Goal: Information Seeking & Learning: Check status

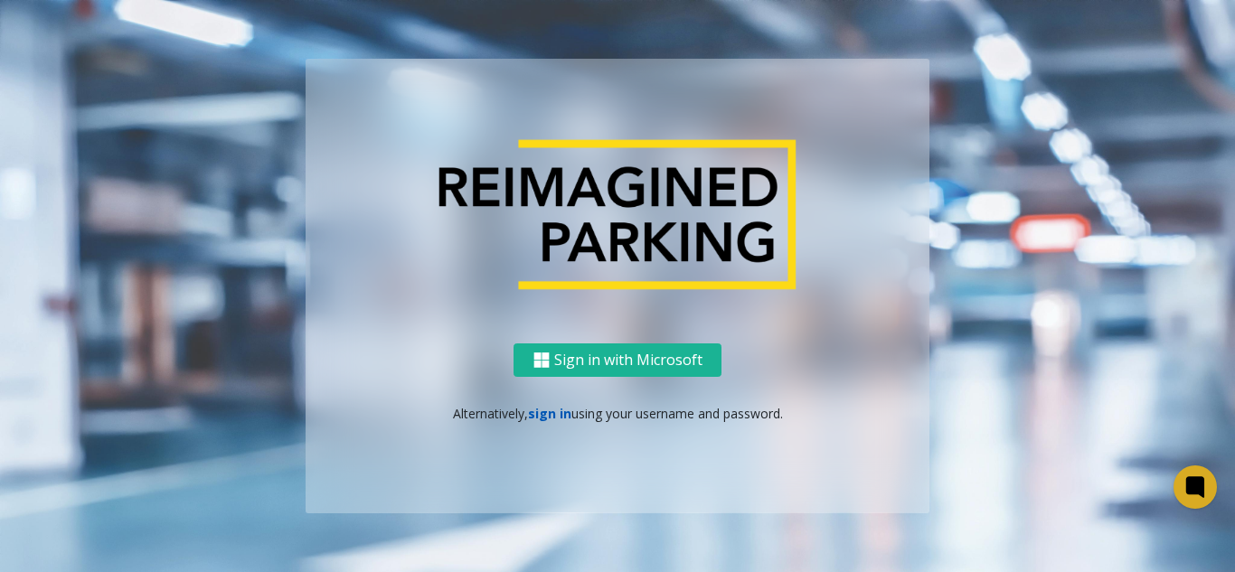
click at [555, 411] on link "sign in" at bounding box center [549, 413] width 43 height 17
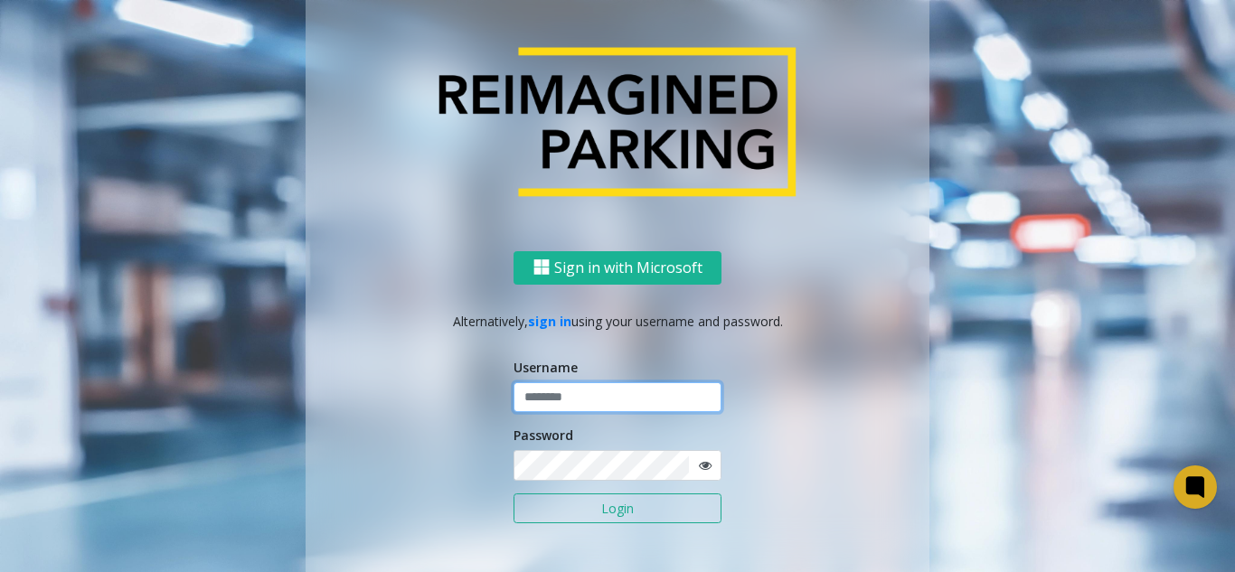
click at [559, 398] on input "text" at bounding box center [618, 398] width 208 height 31
type input "*******"
click at [514, 494] on button "Login" at bounding box center [618, 509] width 208 height 31
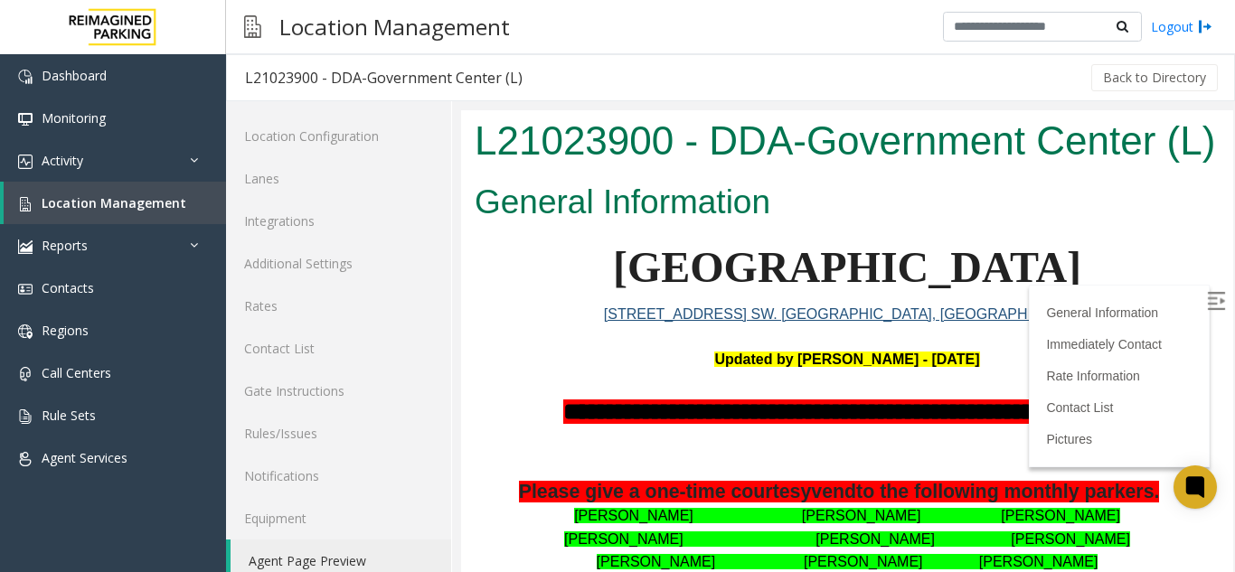
click at [1047, 226] on h2 "General Information" at bounding box center [847, 202] width 745 height 47
drag, startPoint x: 598, startPoint y: 111, endPoint x: 675, endPoint y: 150, distance: 86.1
click at [675, 150] on h1 "L21023900 - DDA-Government Center (L)" at bounding box center [847, 141] width 745 height 56
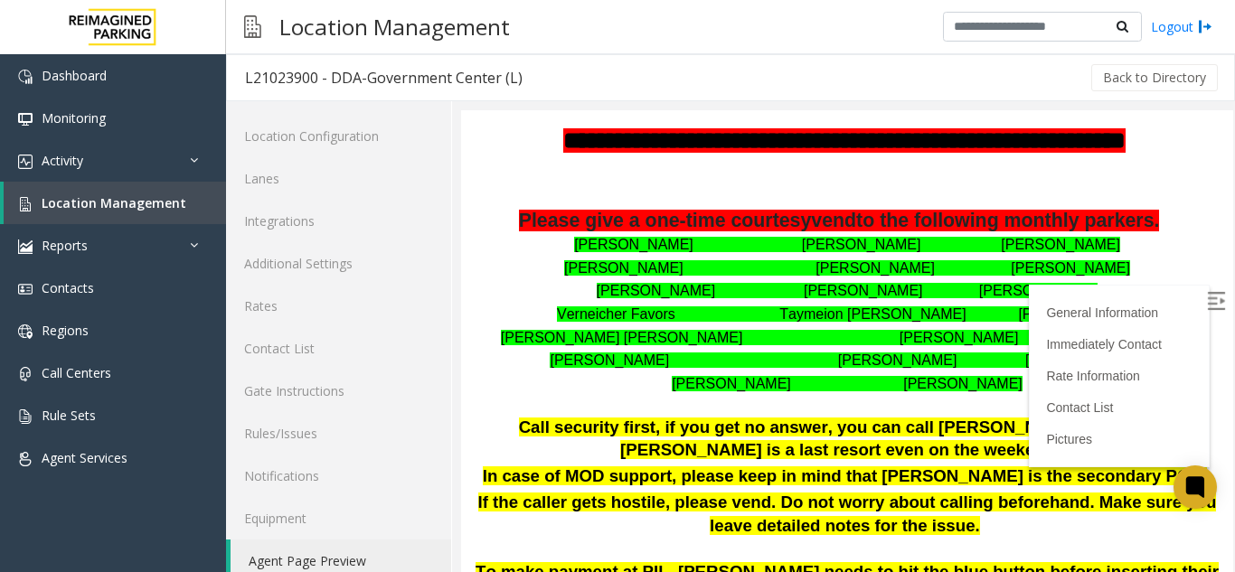
click at [1207, 294] on img at bounding box center [1216, 301] width 18 height 18
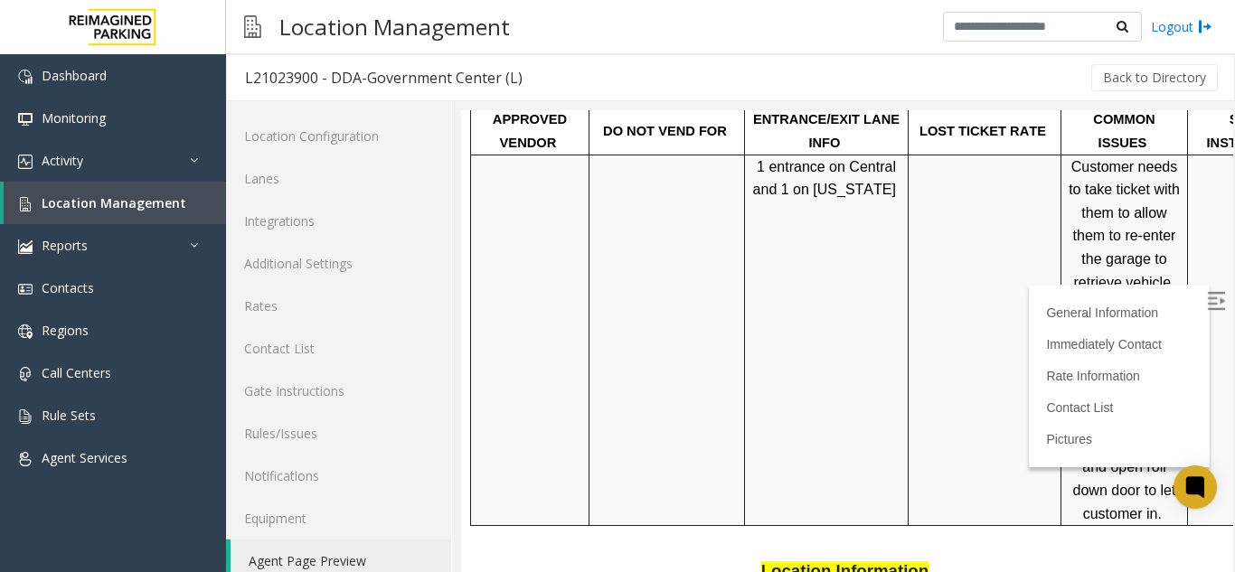
scroll to position [1447, 0]
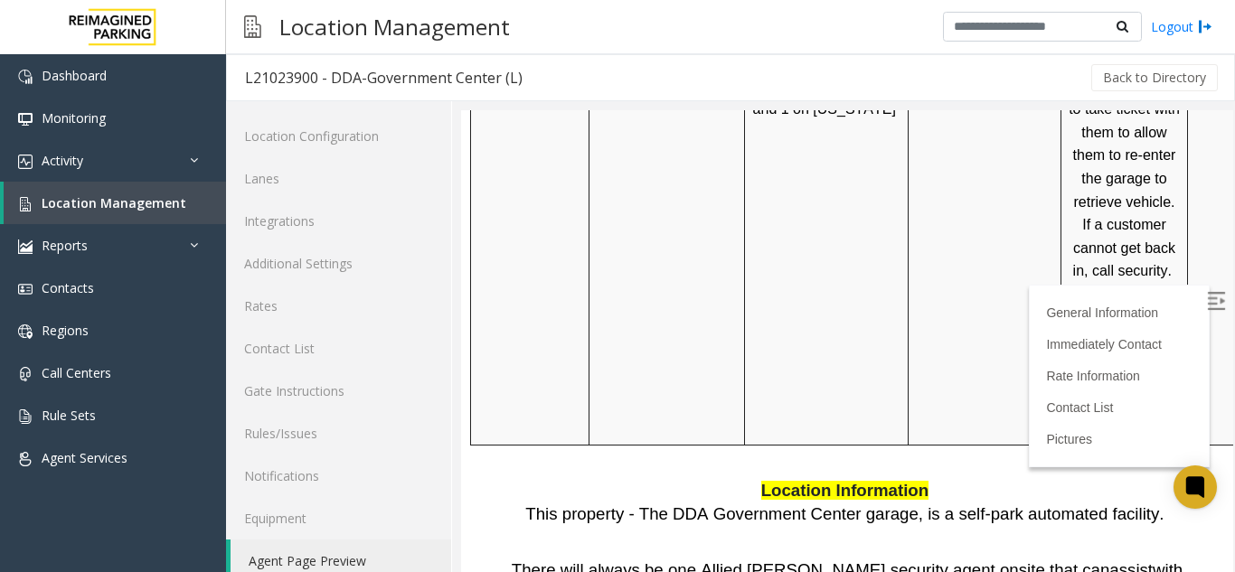
drag, startPoint x: 1209, startPoint y: 5, endPoint x: 714, endPoint y: 71, distance: 499.9
click at [714, 71] on div "Back to Directory" at bounding box center [881, 77] width 680 height 45
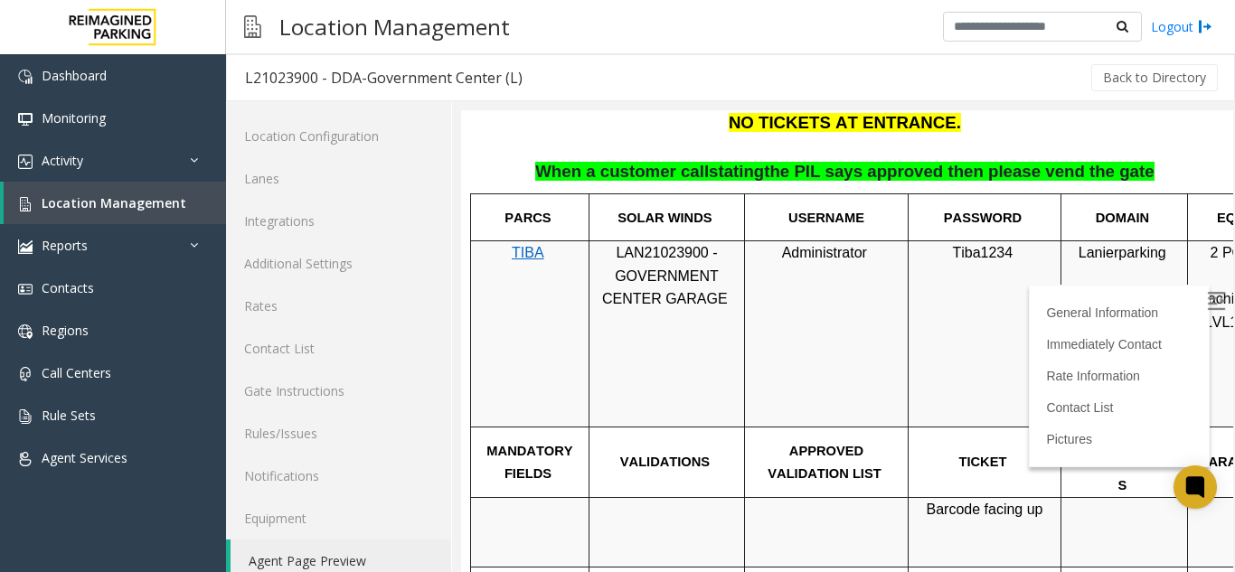
scroll to position [904, 0]
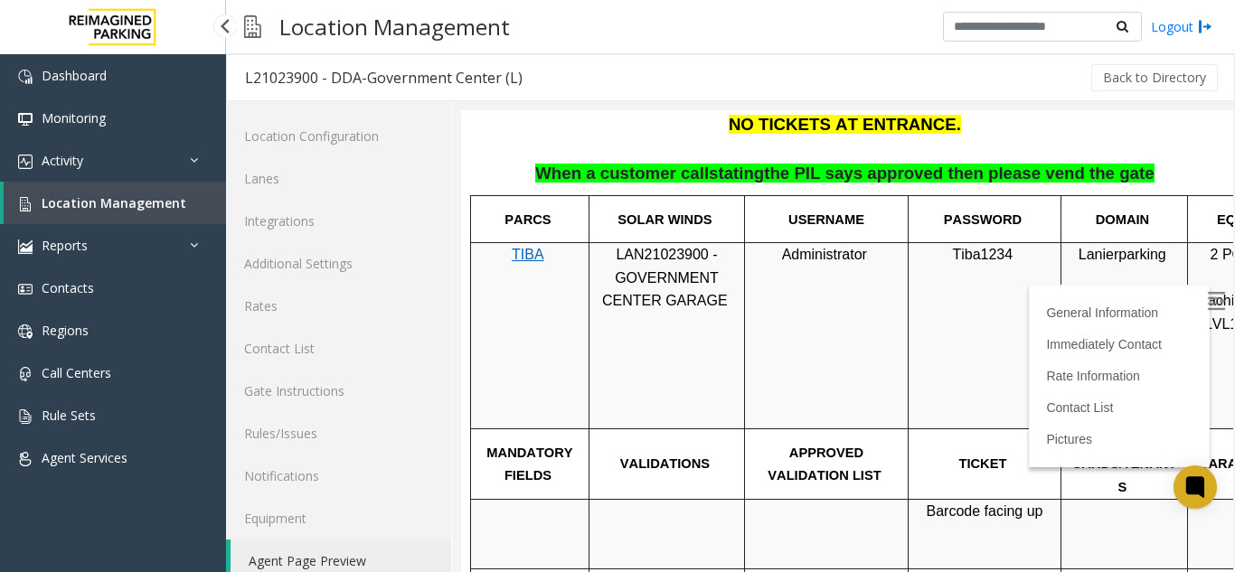
click at [128, 208] on span "Location Management" at bounding box center [114, 202] width 145 height 17
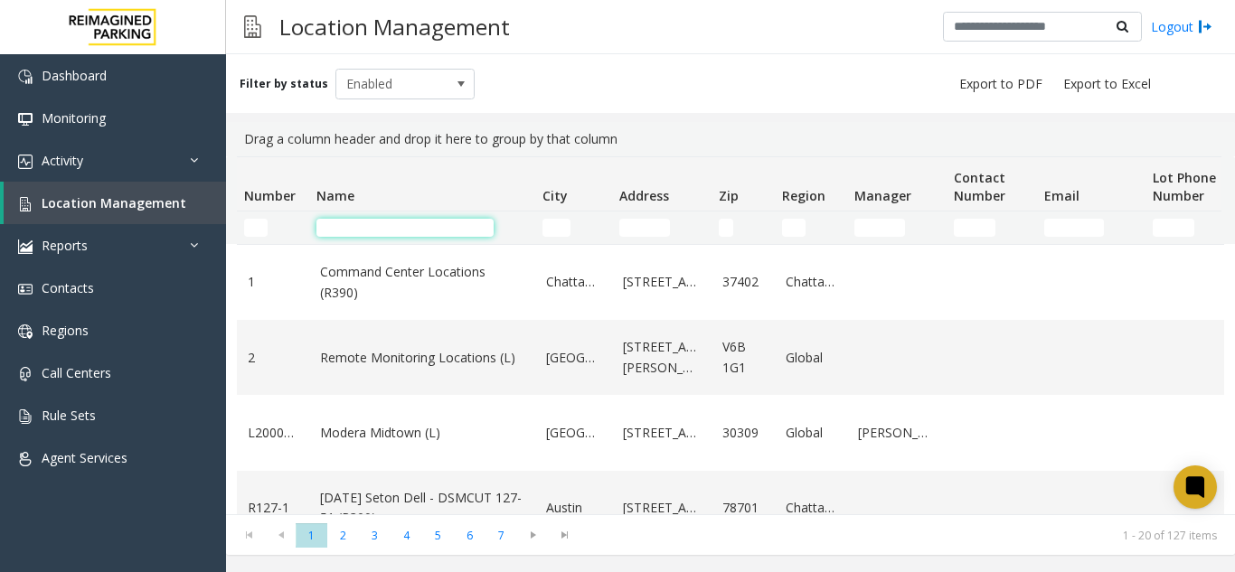
click at [363, 230] on input "Name Filter" at bounding box center [405, 228] width 177 height 18
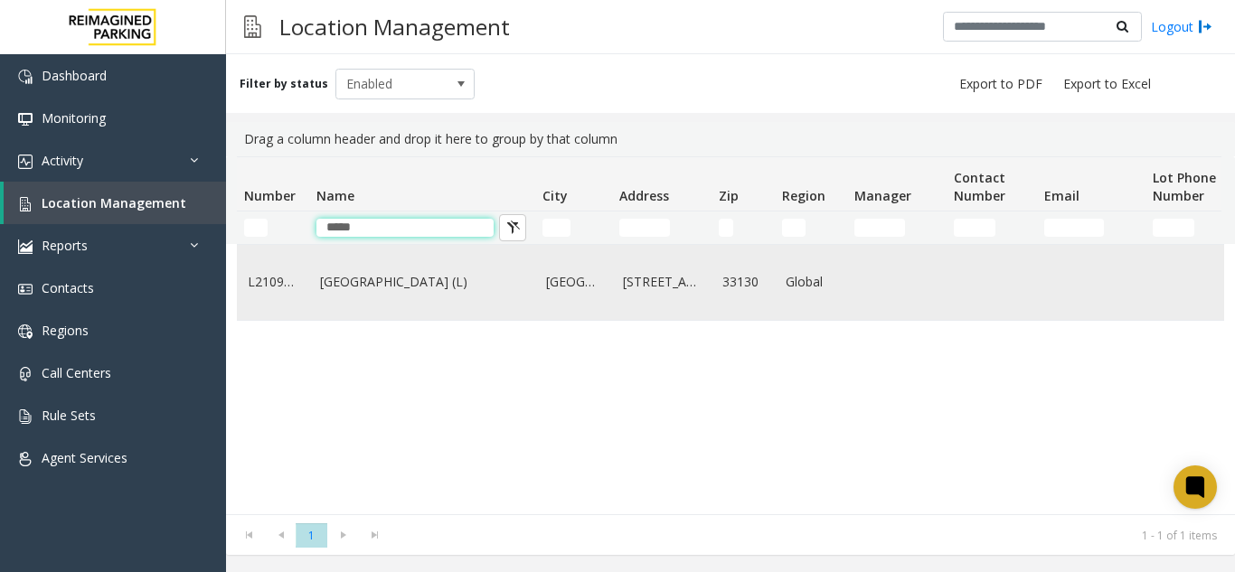
type input "*****"
click at [394, 297] on td "[GEOGRAPHIC_DATA] (L)" at bounding box center [422, 282] width 226 height 75
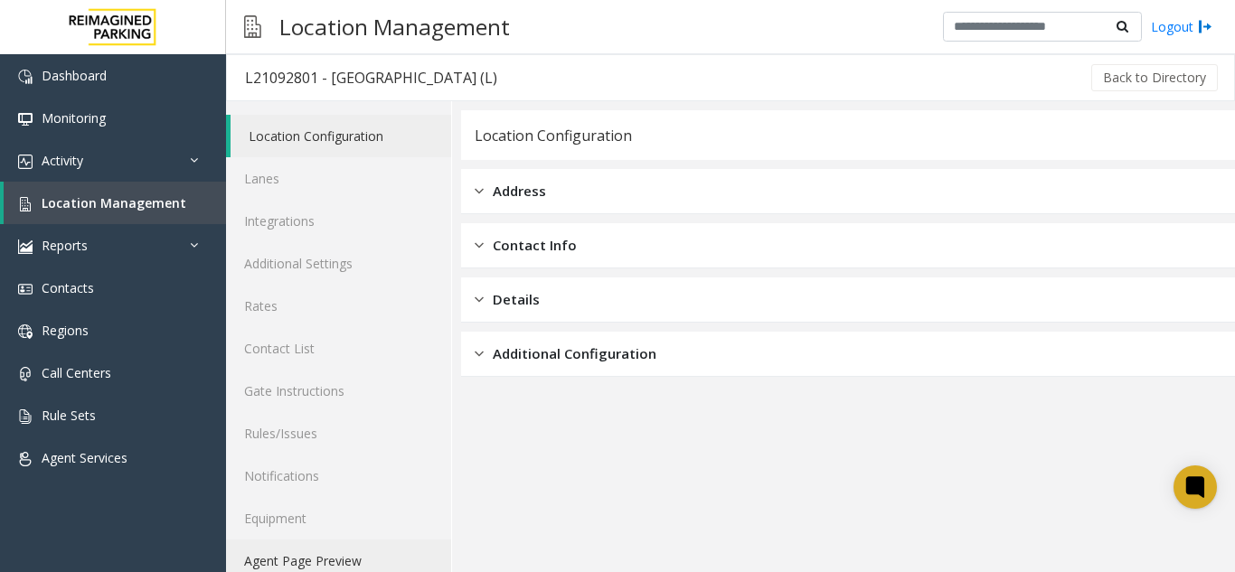
click at [305, 561] on link "Agent Page Preview" at bounding box center [338, 561] width 225 height 43
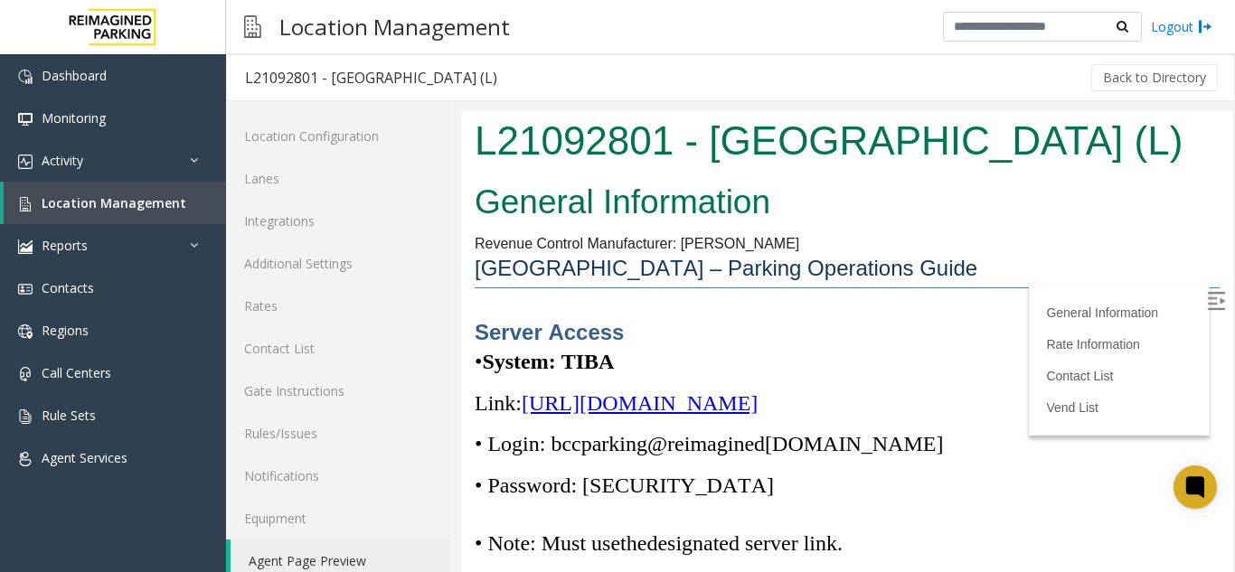
click at [1207, 301] on img at bounding box center [1216, 301] width 18 height 18
click at [199, 203] on link "Location Management" at bounding box center [115, 203] width 222 height 43
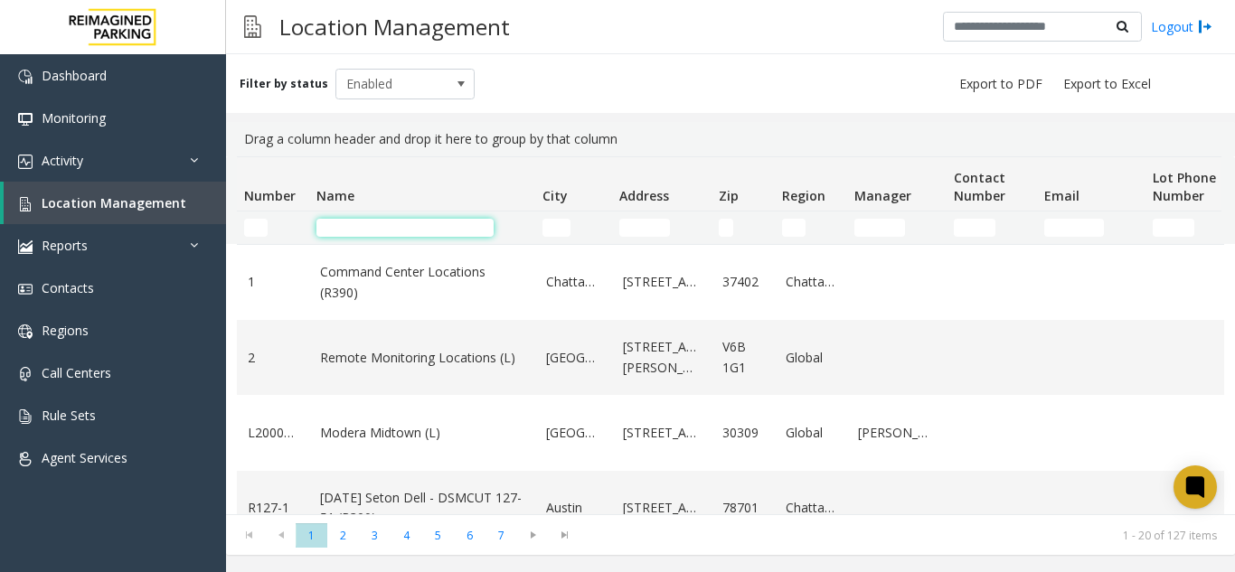
click at [352, 222] on input "Name Filter" at bounding box center [405, 228] width 177 height 18
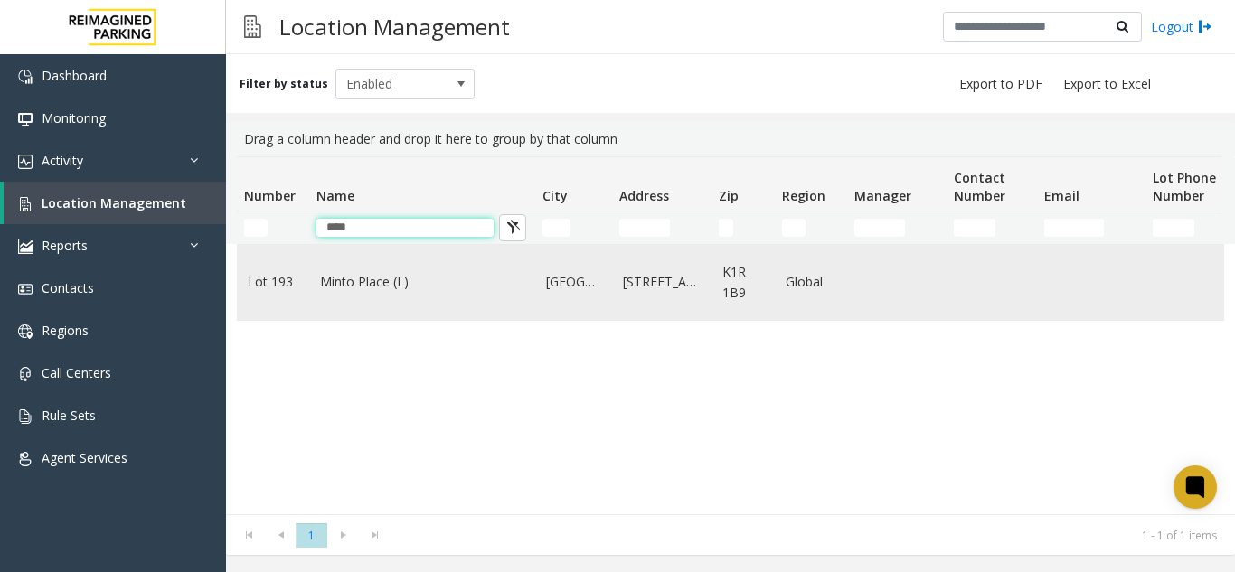
type input "****"
click at [392, 286] on link "Minto Place (L)" at bounding box center [422, 282] width 204 height 20
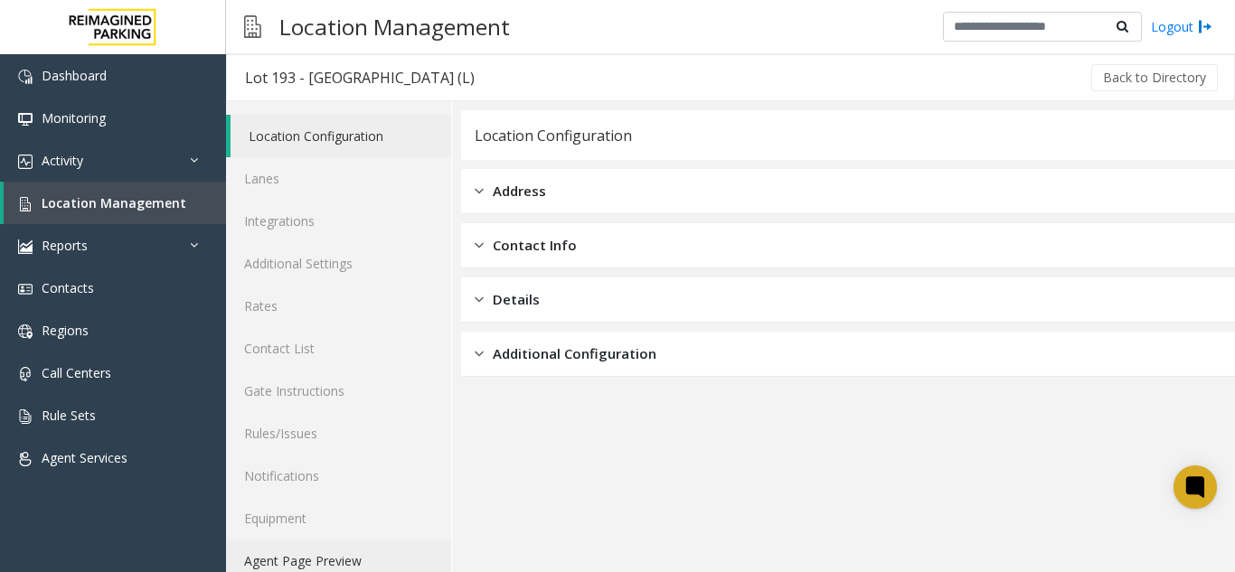
click at [325, 553] on link "Agent Page Preview" at bounding box center [338, 561] width 225 height 43
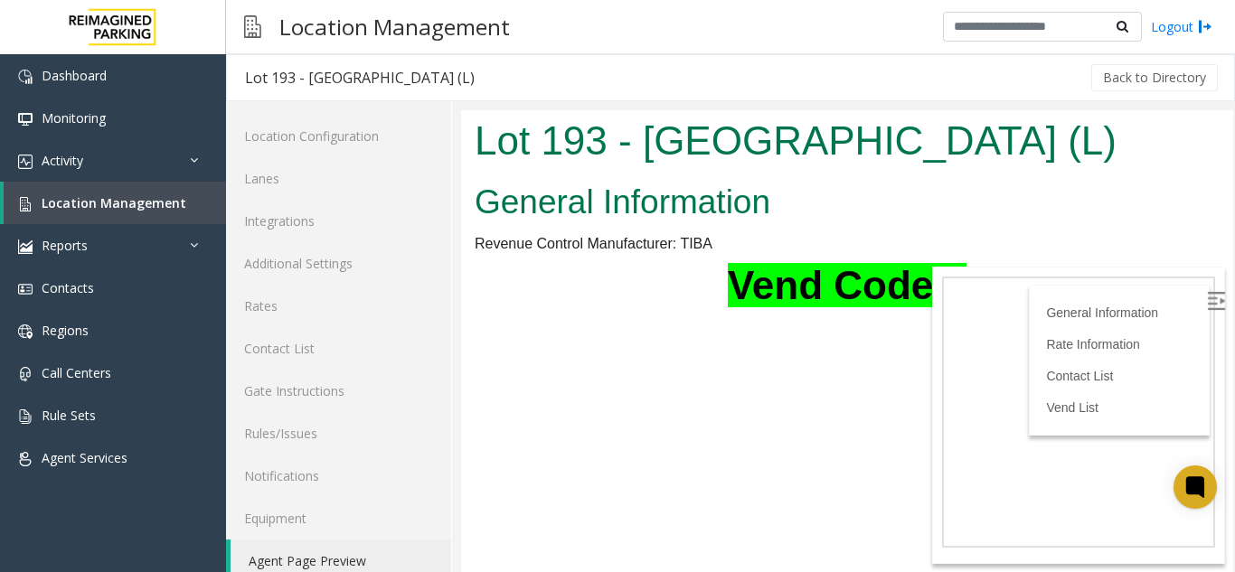
click at [1207, 301] on img at bounding box center [1216, 301] width 18 height 18
click at [1189, 288] on div at bounding box center [1079, 416] width 294 height 298
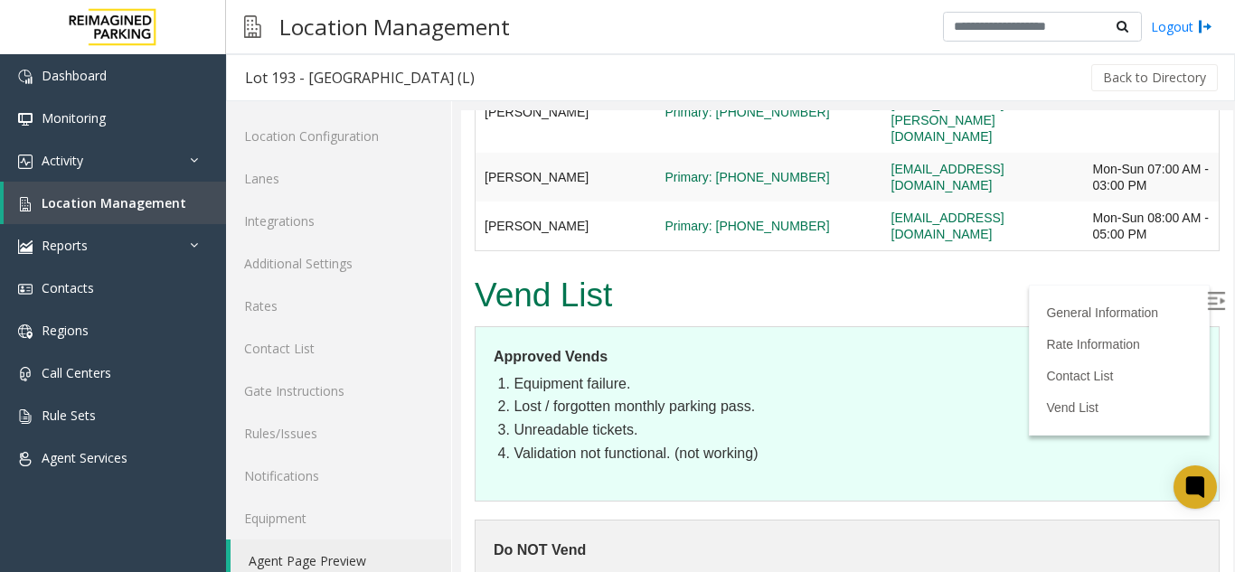
scroll to position [24, 0]
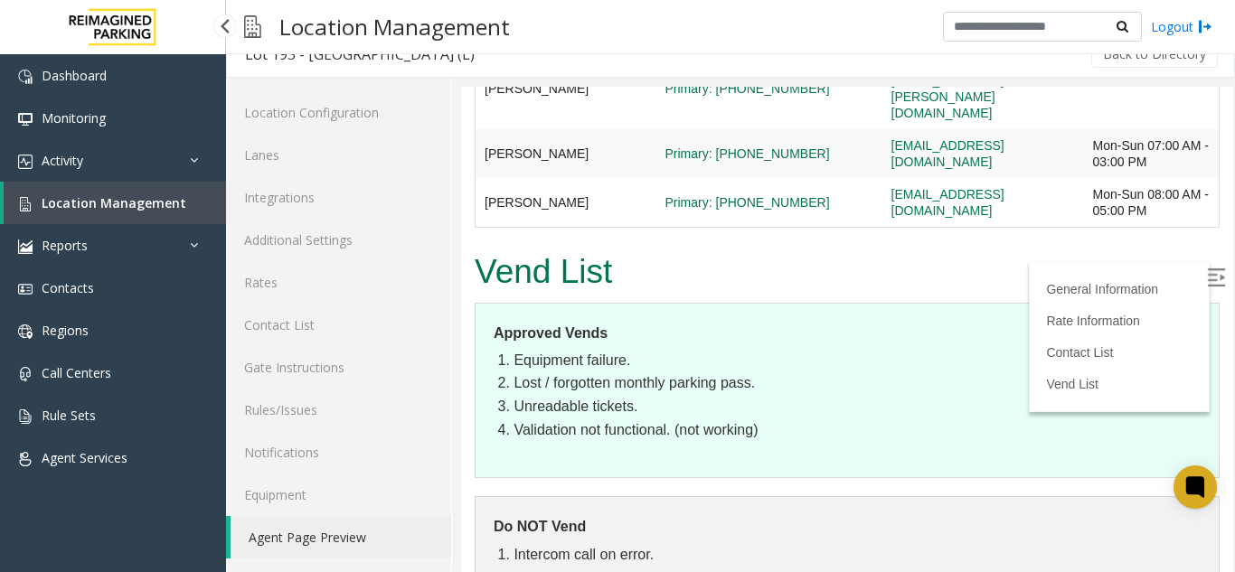
click at [68, 207] on span "Location Management" at bounding box center [114, 202] width 145 height 17
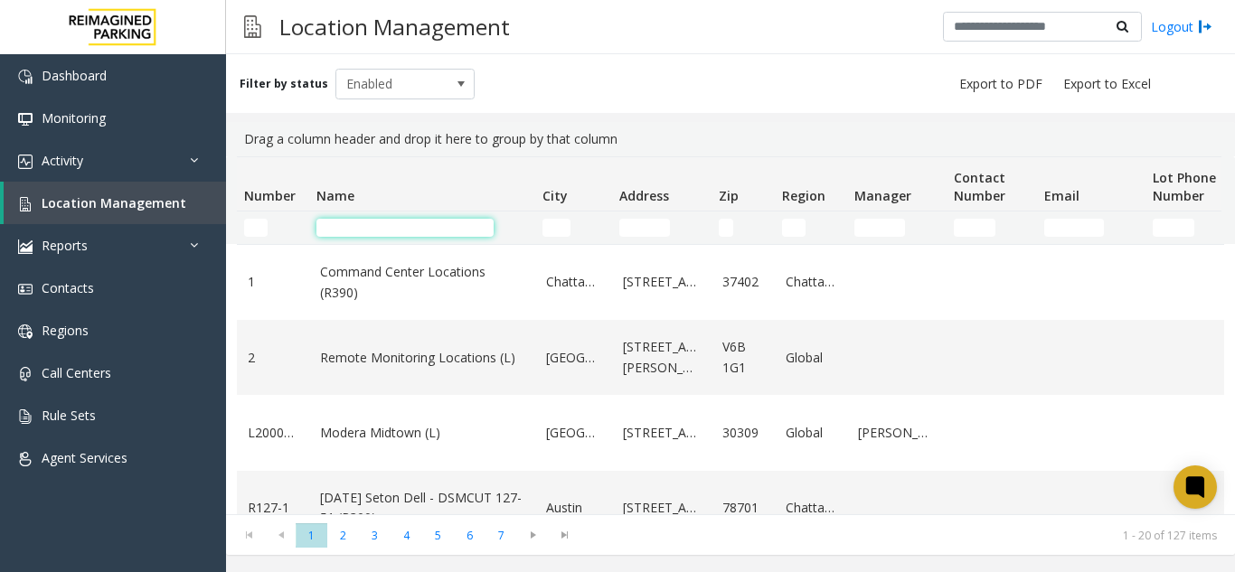
click at [362, 236] on input "Name Filter" at bounding box center [405, 228] width 177 height 18
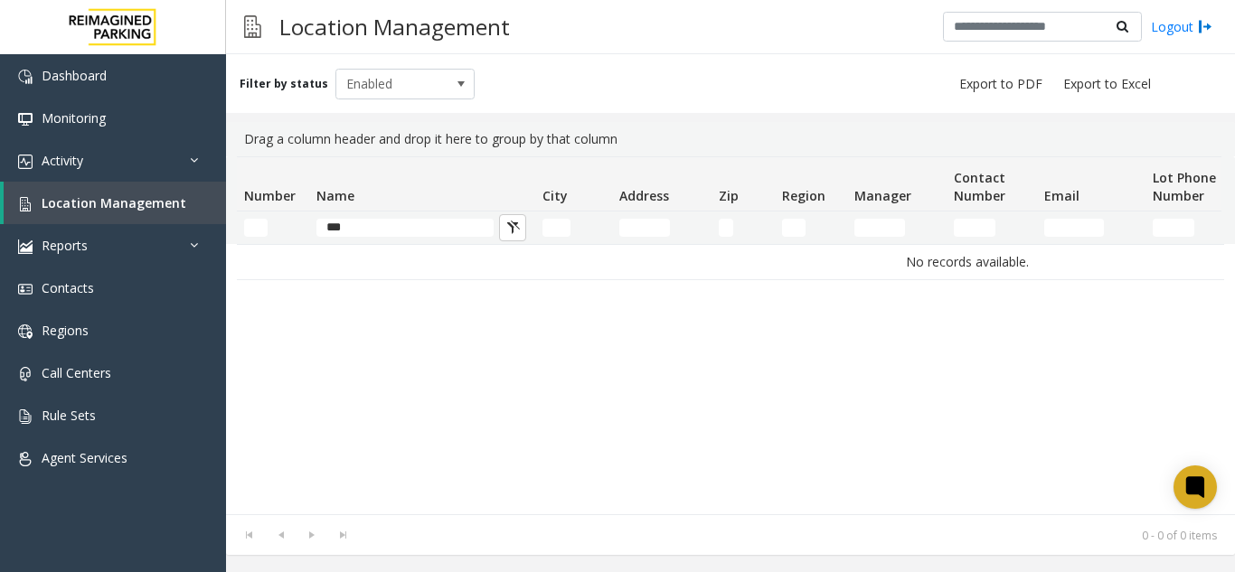
click at [387, 241] on td "***" at bounding box center [422, 228] width 226 height 33
click at [347, 230] on input "***" at bounding box center [405, 228] width 177 height 18
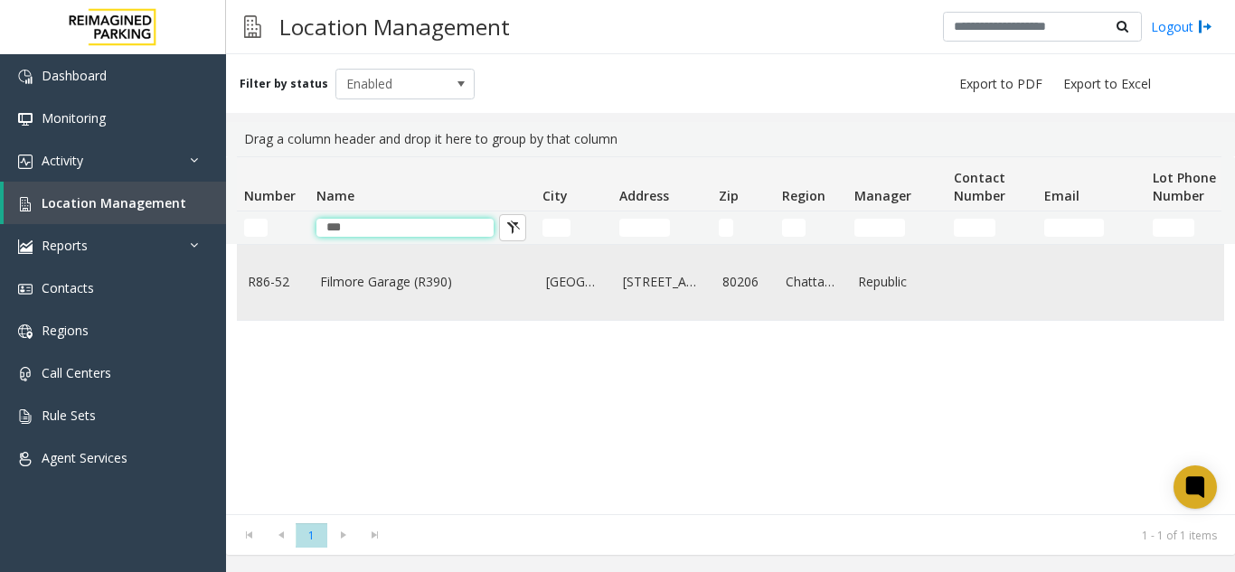
type input "***"
click at [411, 289] on link "Filmore Garage (R390)" at bounding box center [422, 282] width 204 height 20
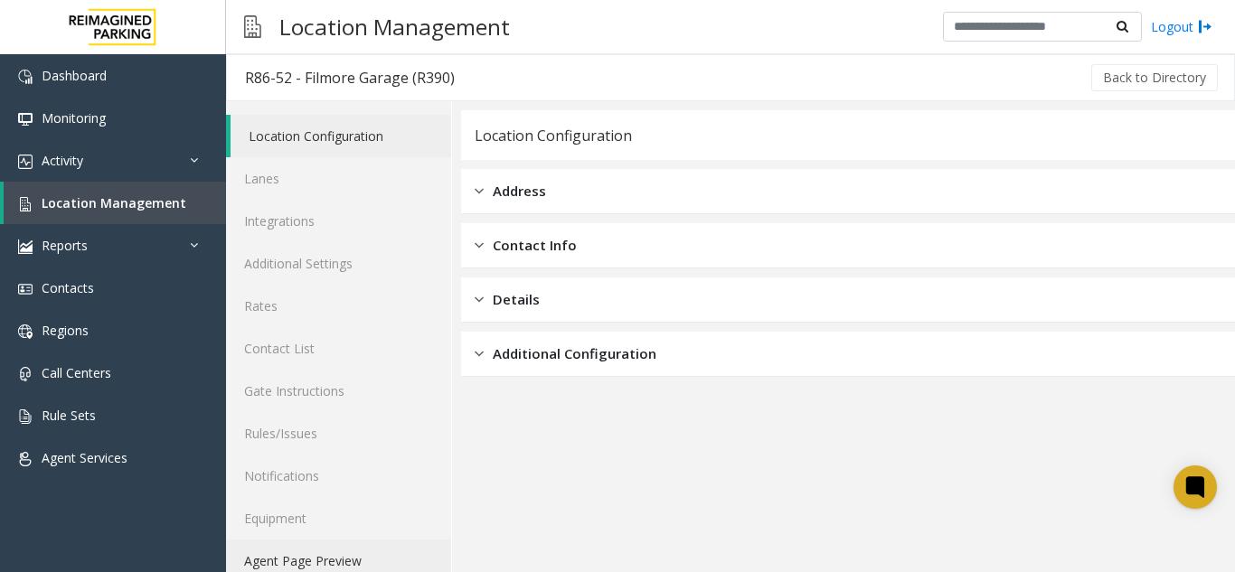
click at [373, 562] on link "Agent Page Preview" at bounding box center [338, 561] width 225 height 43
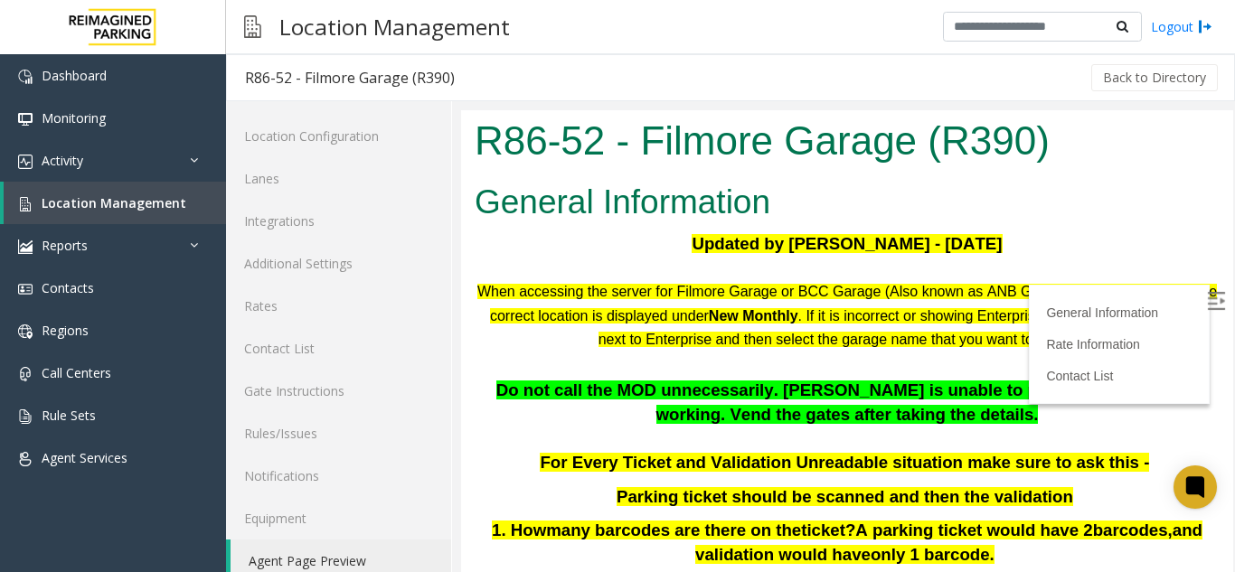
click at [1207, 301] on img at bounding box center [1216, 301] width 18 height 18
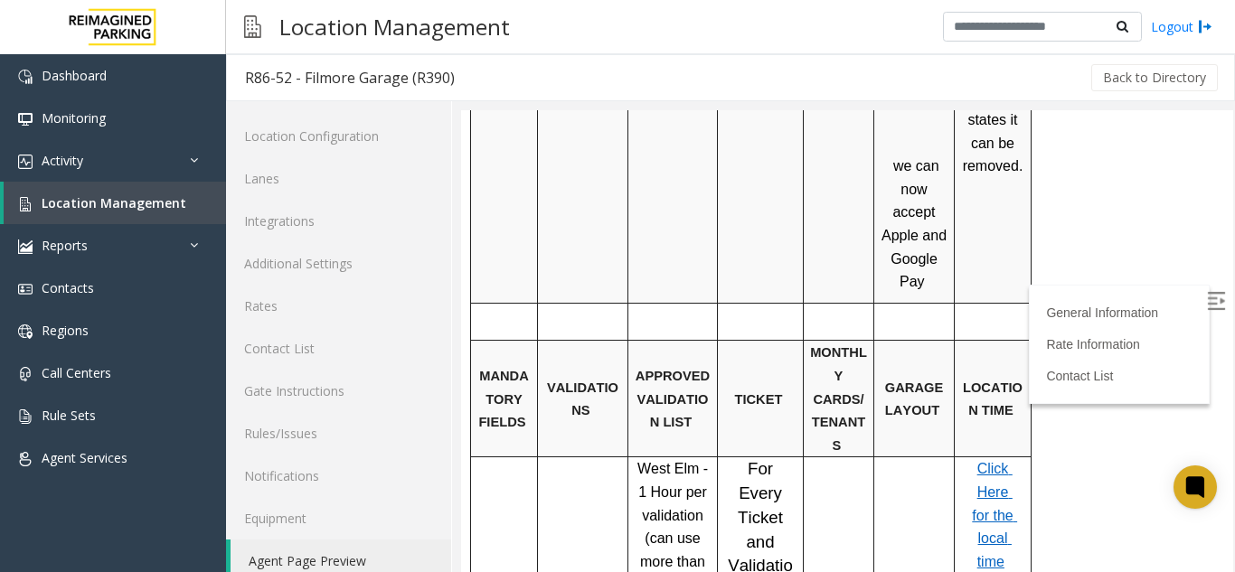
scroll to position [1176, 0]
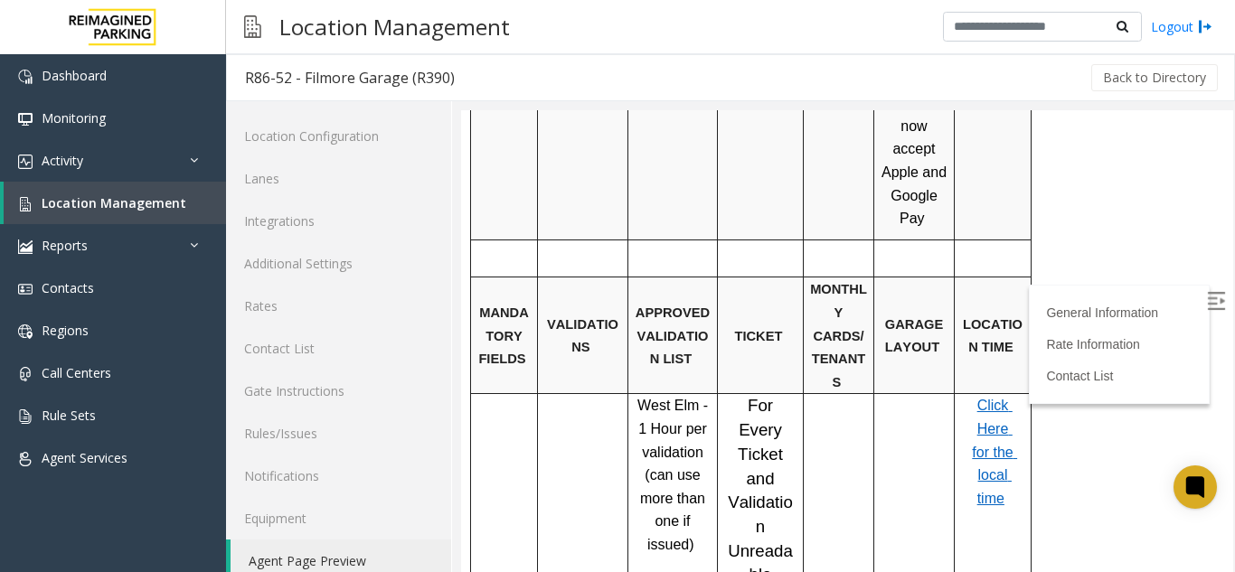
click at [1006, 398] on span "Click Here for the local time" at bounding box center [994, 452] width 45 height 108
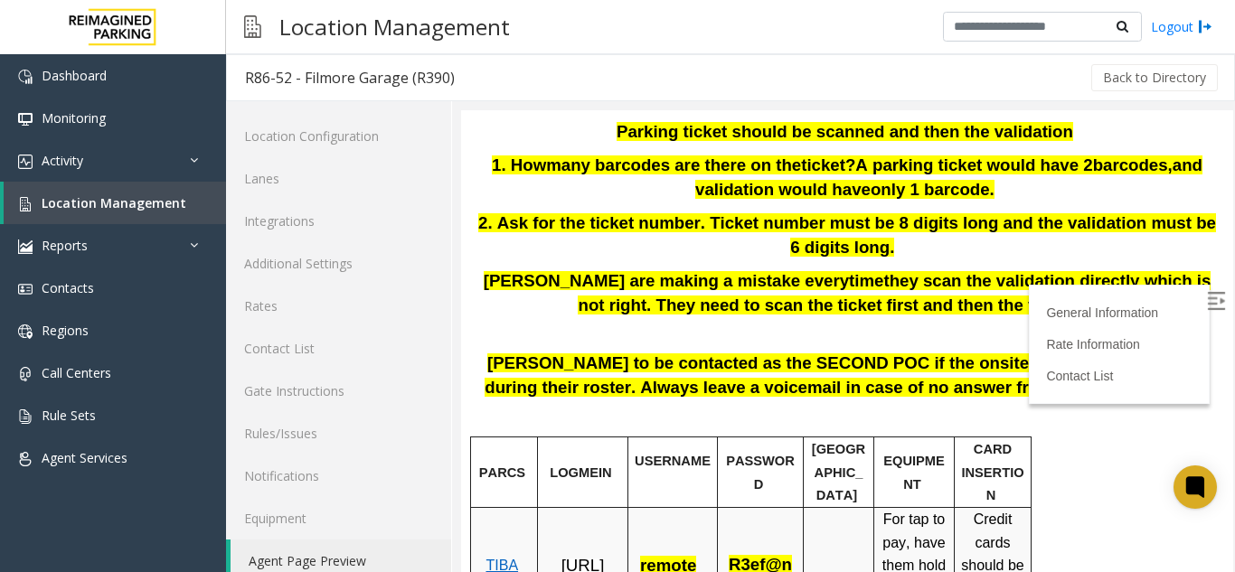
scroll to position [362, 0]
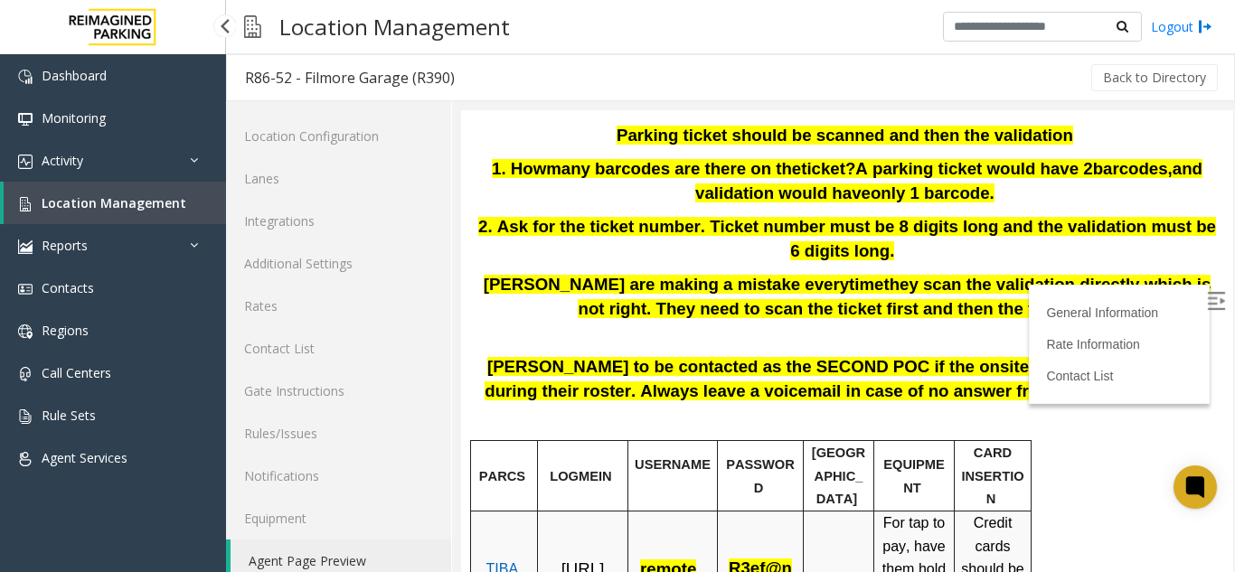
click at [119, 203] on span "Location Management" at bounding box center [114, 202] width 145 height 17
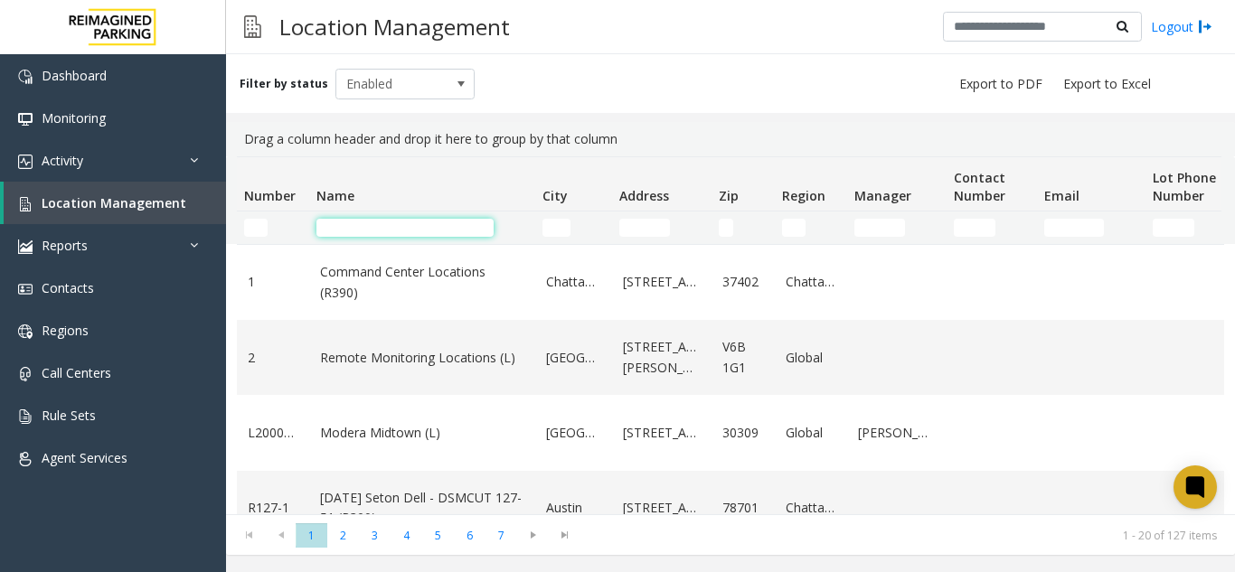
click at [343, 223] on input "Name Filter" at bounding box center [405, 228] width 177 height 18
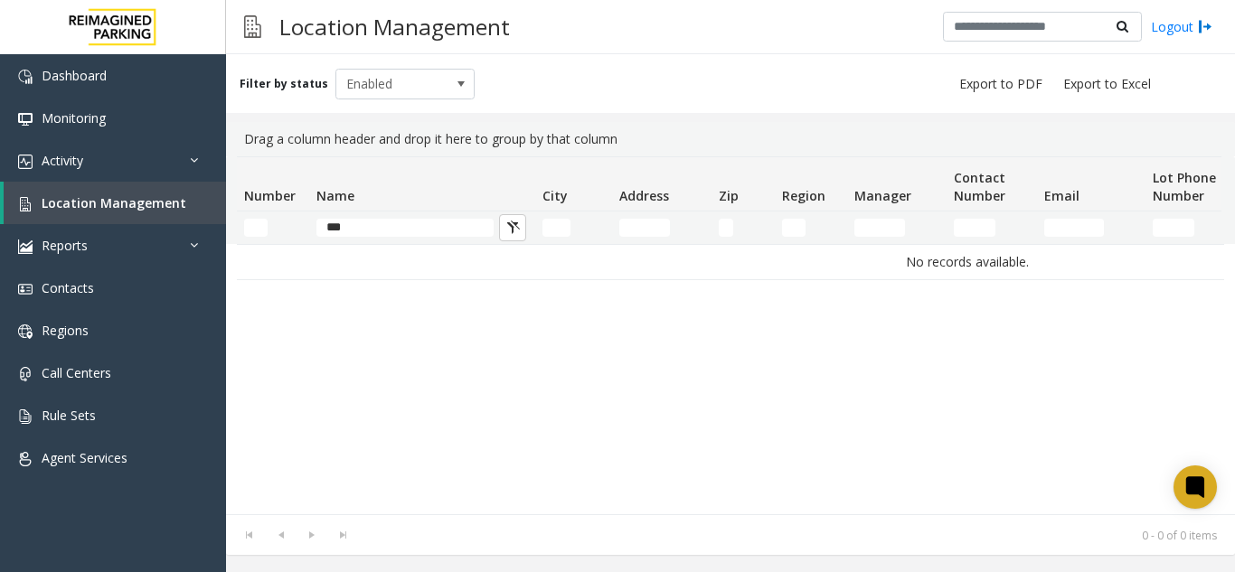
click at [382, 218] on td "***" at bounding box center [422, 228] width 226 height 33
click at [383, 232] on input "***" at bounding box center [405, 228] width 177 height 18
type input "*"
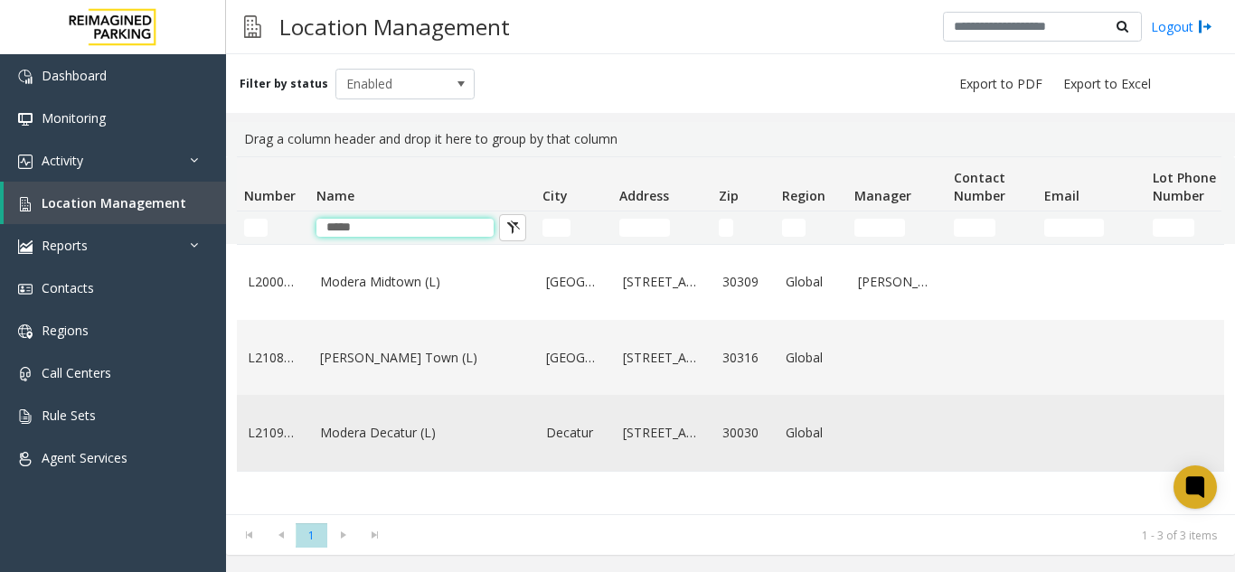
type input "*****"
click at [363, 433] on td "Modera Decatur (L)" at bounding box center [422, 432] width 226 height 75
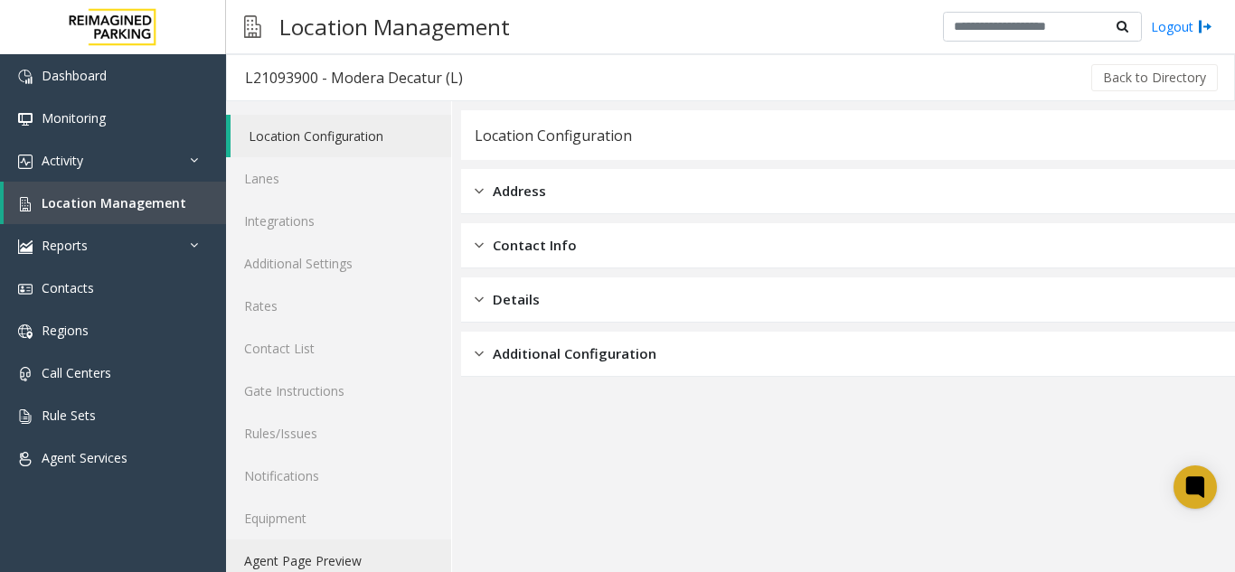
click at [358, 559] on link "Agent Page Preview" at bounding box center [338, 561] width 225 height 43
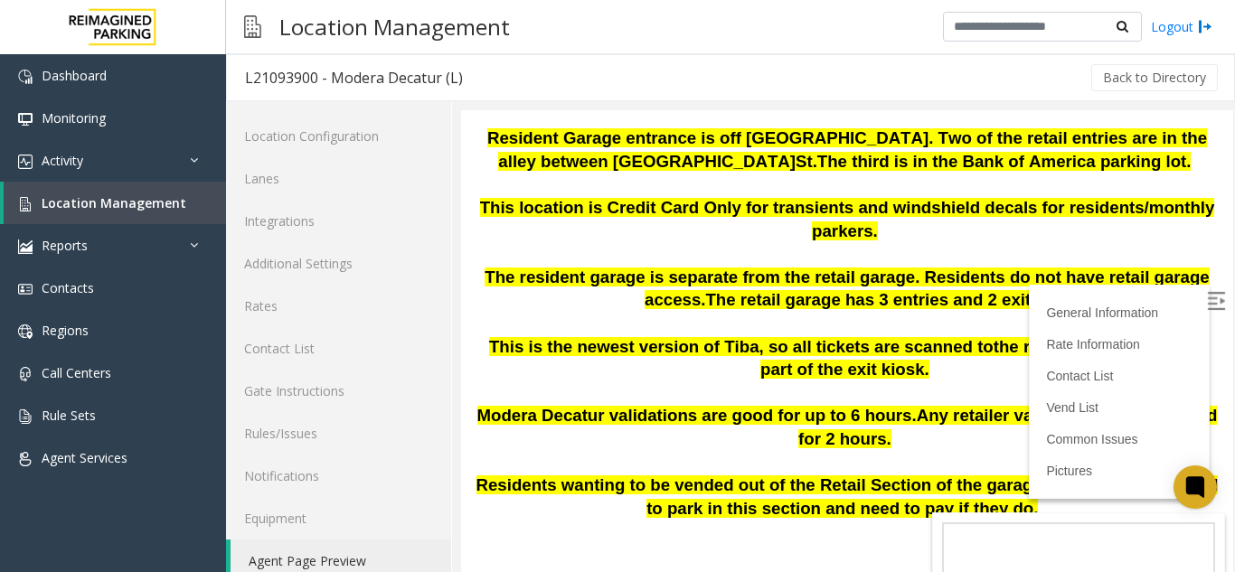
scroll to position [271, 0]
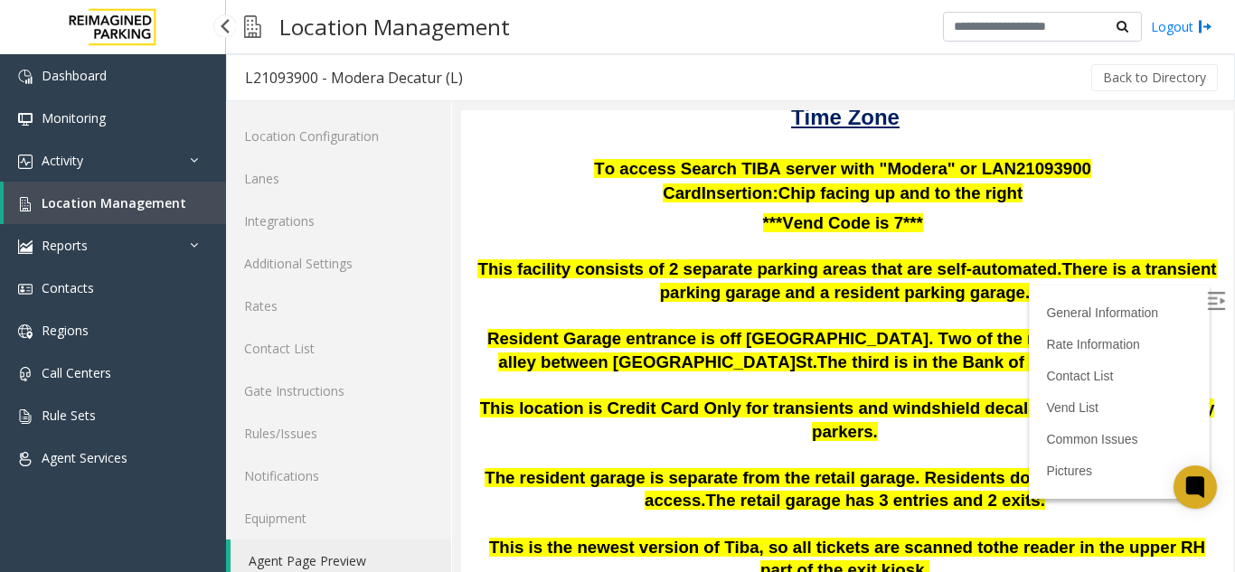
click at [130, 196] on span "Location Management" at bounding box center [114, 202] width 145 height 17
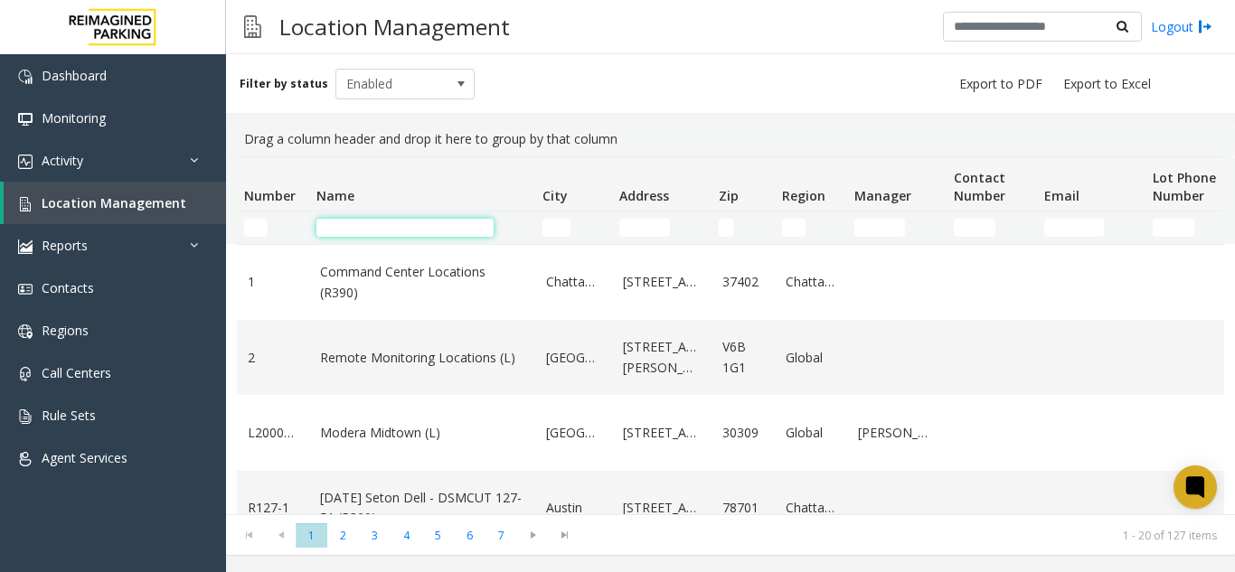
click at [355, 226] on input "Name Filter" at bounding box center [405, 228] width 177 height 18
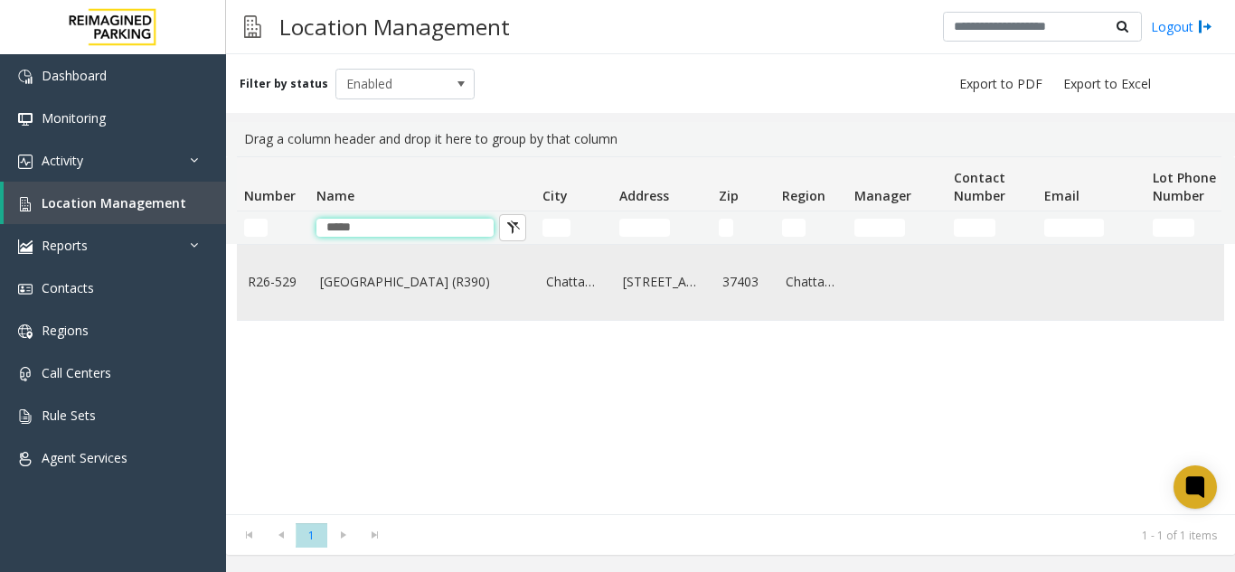
type input "*****"
click at [369, 307] on td "[GEOGRAPHIC_DATA] (R390)" at bounding box center [422, 282] width 226 height 75
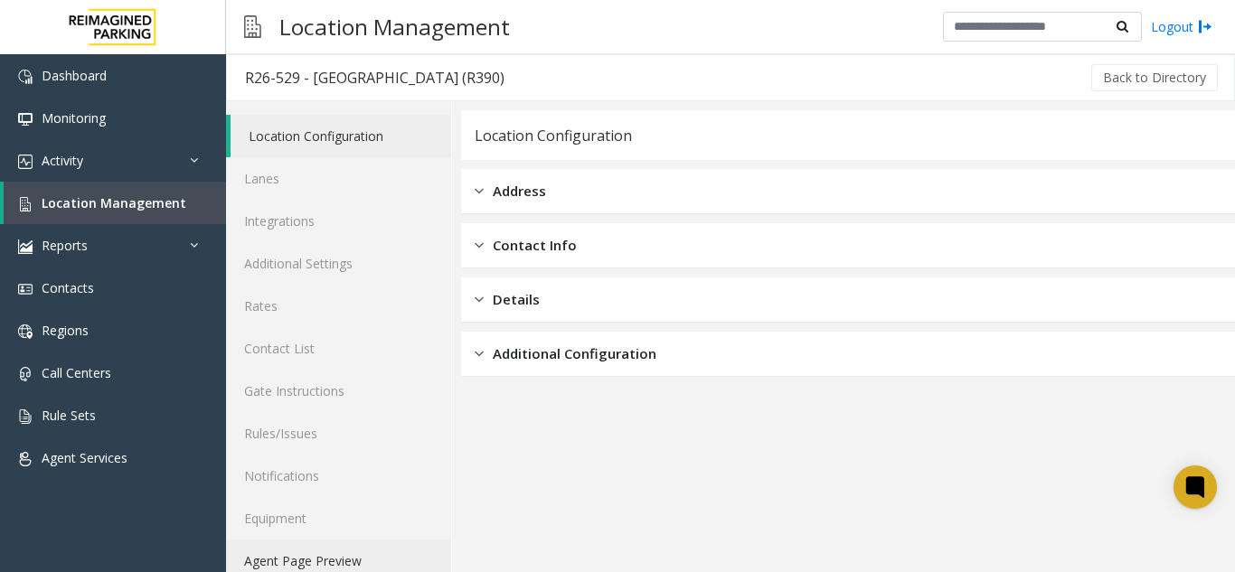
click at [344, 553] on link "Agent Page Preview" at bounding box center [338, 561] width 225 height 43
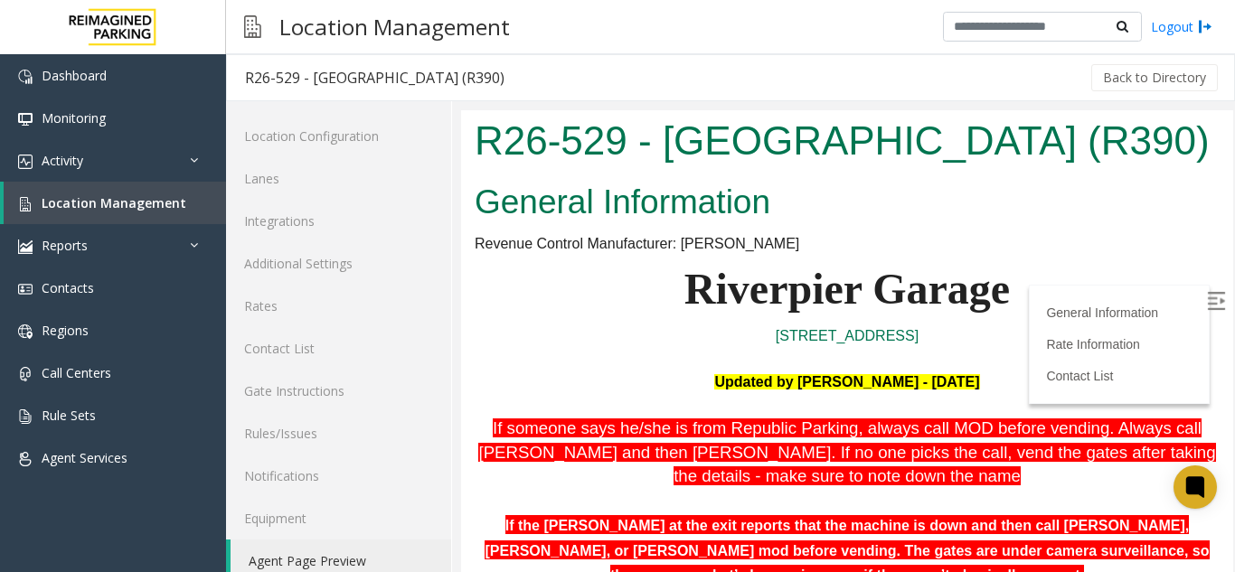
click at [1207, 305] on img at bounding box center [1216, 301] width 18 height 18
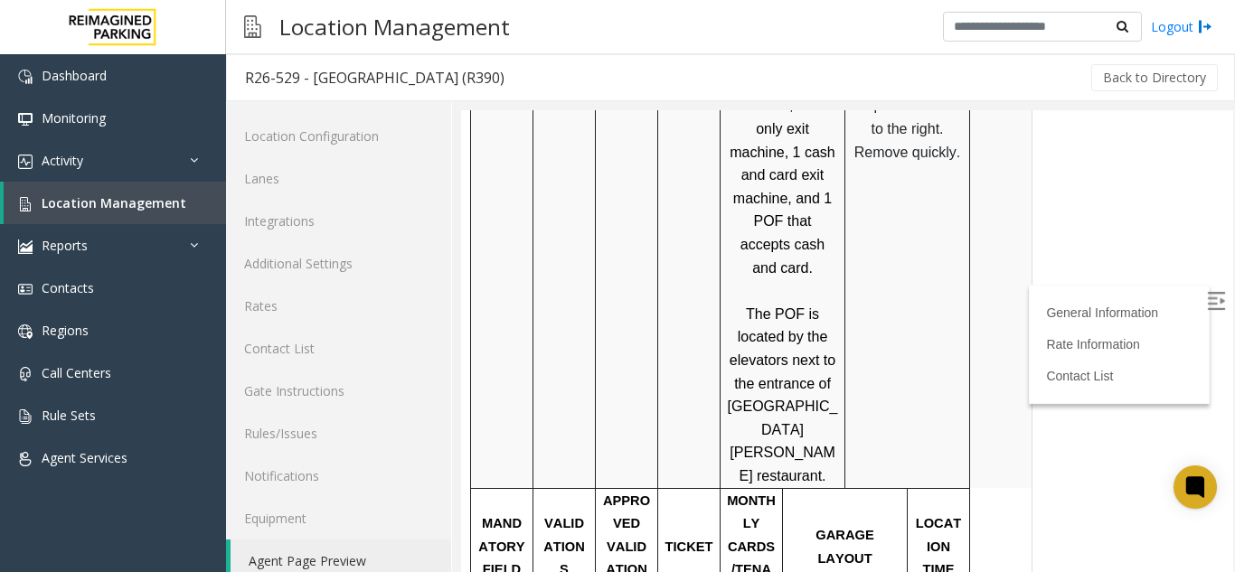
scroll to position [1085, 0]
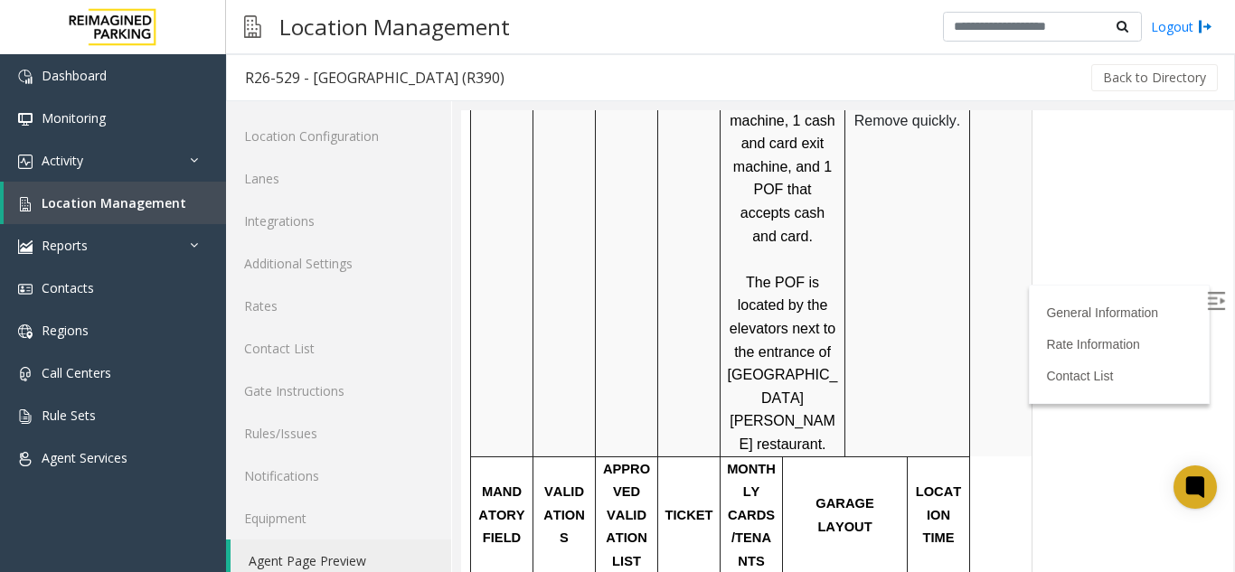
click at [138, 204] on span "Location Management" at bounding box center [114, 202] width 145 height 17
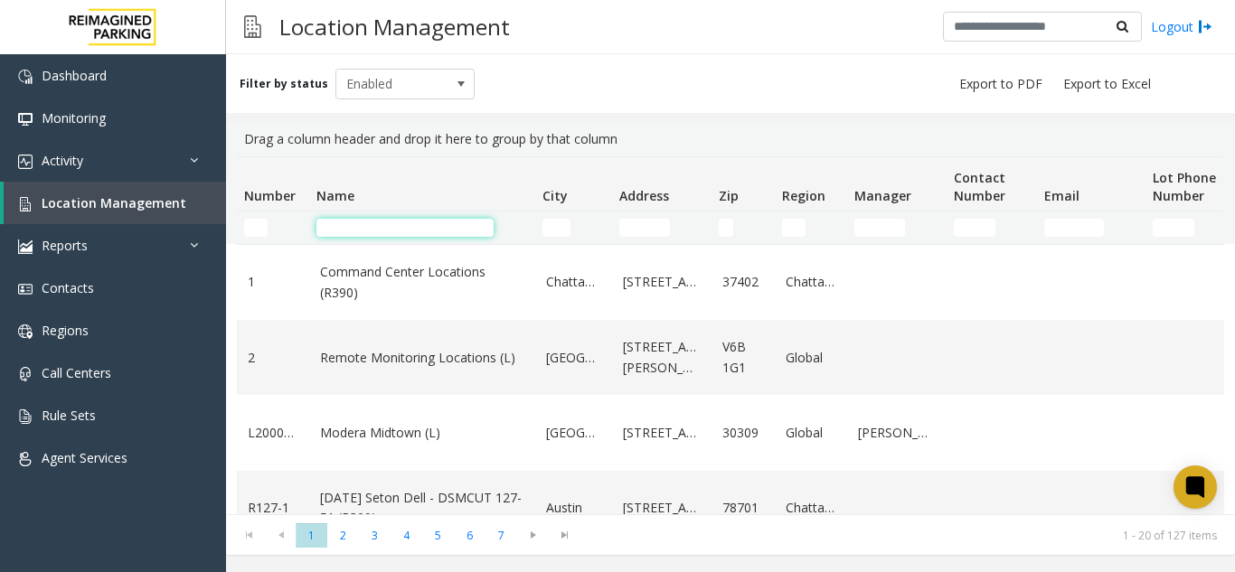
click at [395, 226] on input "Name Filter" at bounding box center [405, 228] width 177 height 18
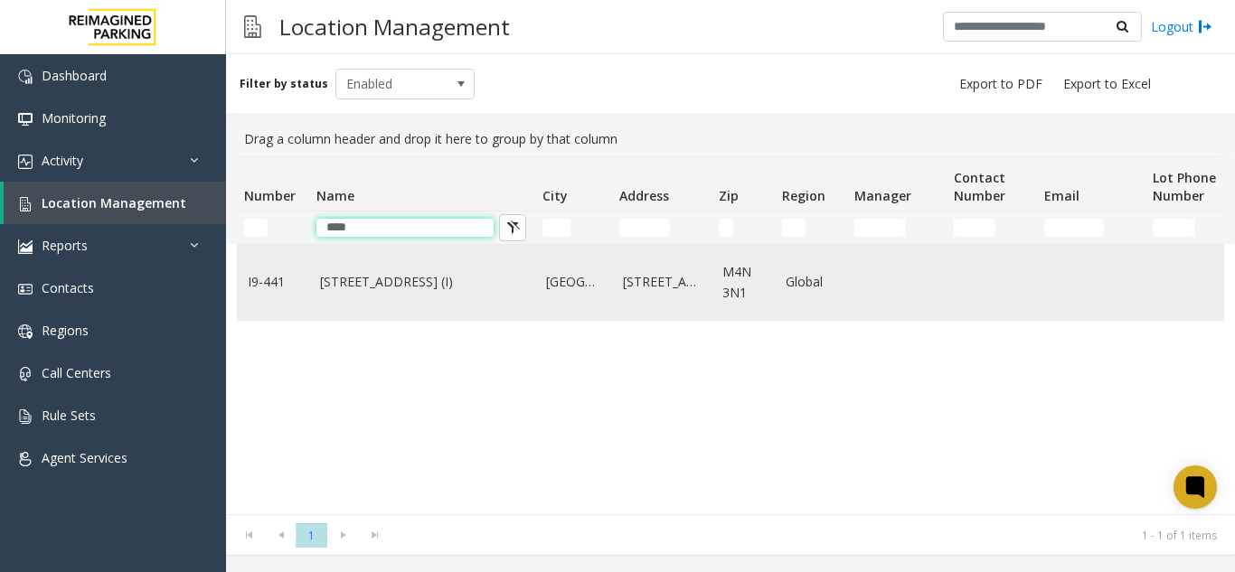
type input "****"
click at [335, 303] on td "[STREET_ADDRESS] (I)" at bounding box center [422, 282] width 226 height 75
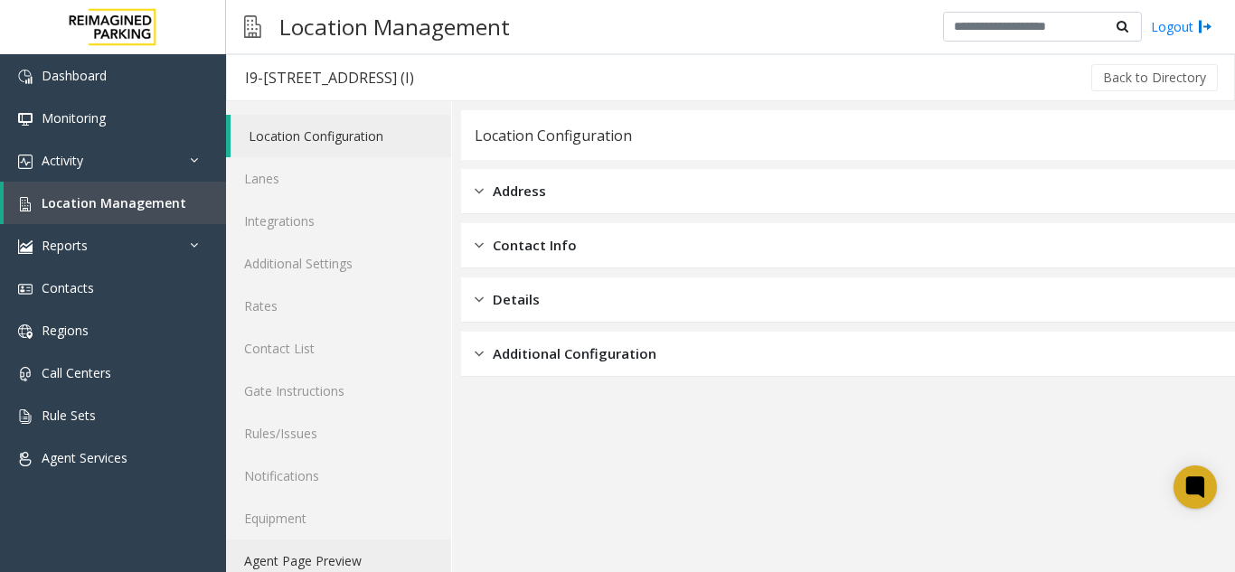
click at [357, 562] on link "Agent Page Preview" at bounding box center [338, 561] width 225 height 43
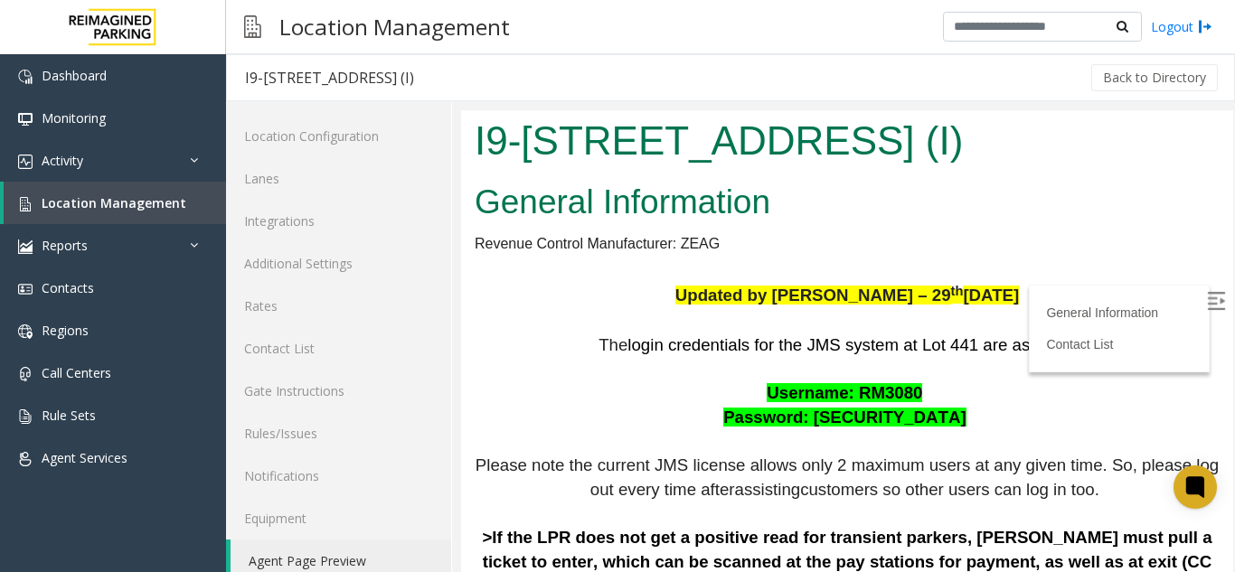
click at [1207, 292] on img at bounding box center [1216, 301] width 18 height 18
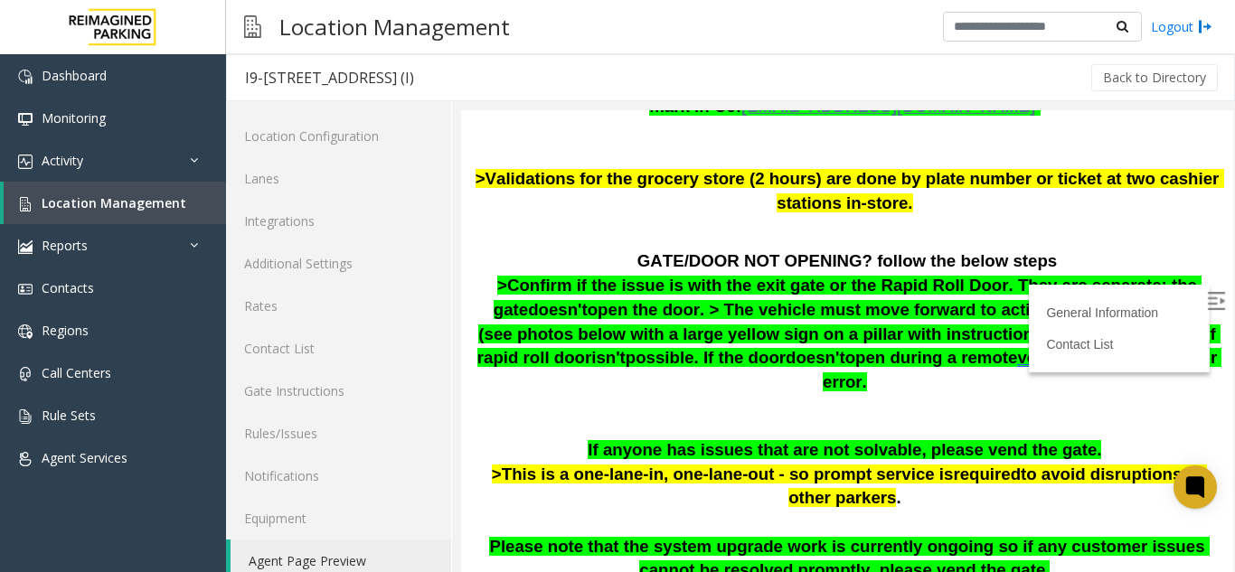
scroll to position [723, 0]
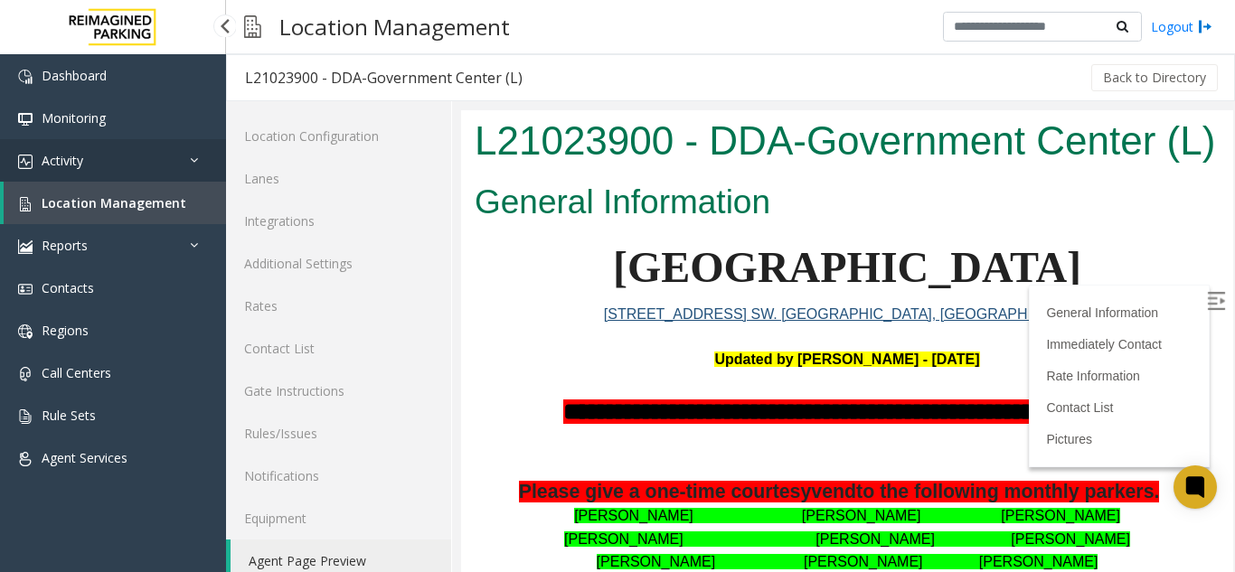
click at [99, 170] on link "Activity" at bounding box center [113, 160] width 226 height 43
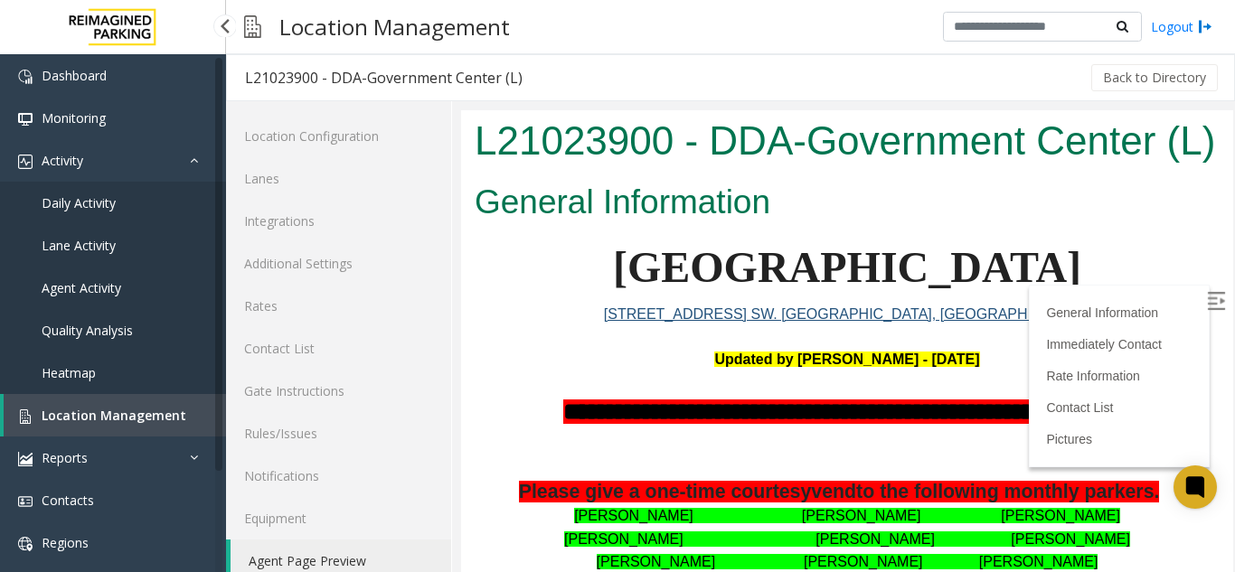
click at [114, 293] on span "Agent Activity" at bounding box center [82, 287] width 80 height 17
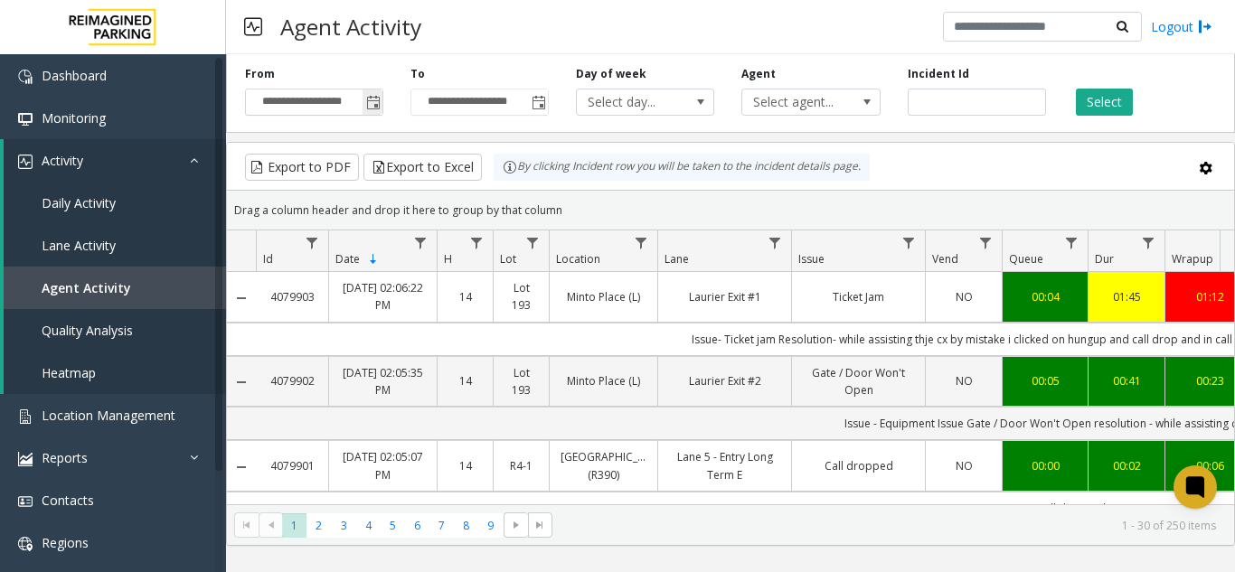
click at [332, 113] on input "**********" at bounding box center [314, 102] width 137 height 25
click at [367, 104] on span "Toggle popup" at bounding box center [373, 103] width 14 height 14
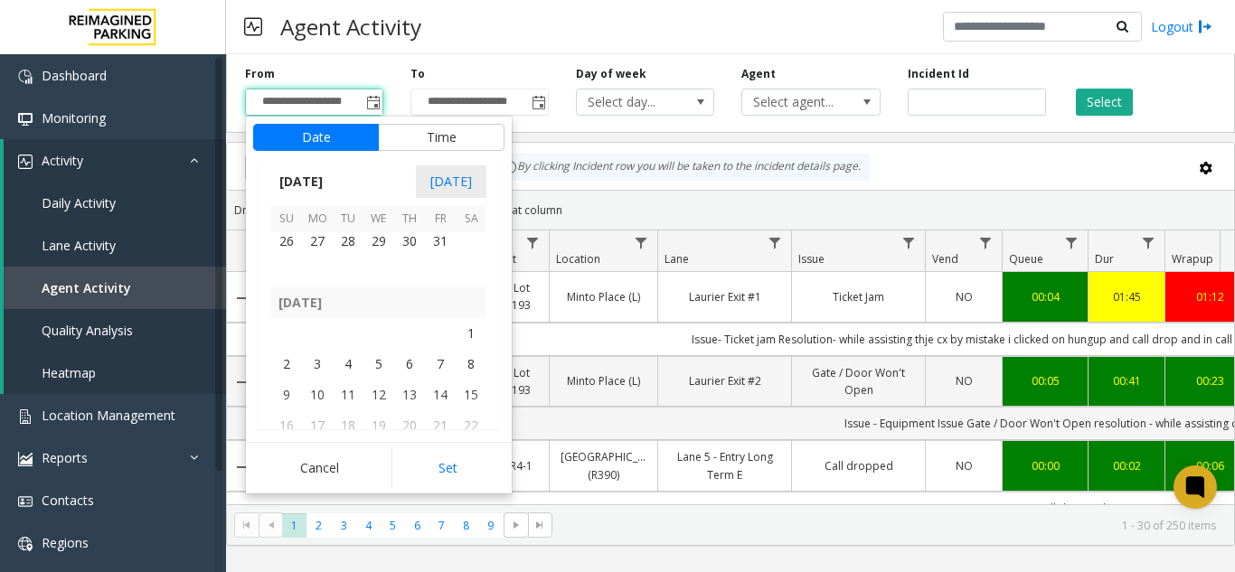
scroll to position [322938, 0]
click at [481, 371] on span "1" at bounding box center [471, 369] width 31 height 31
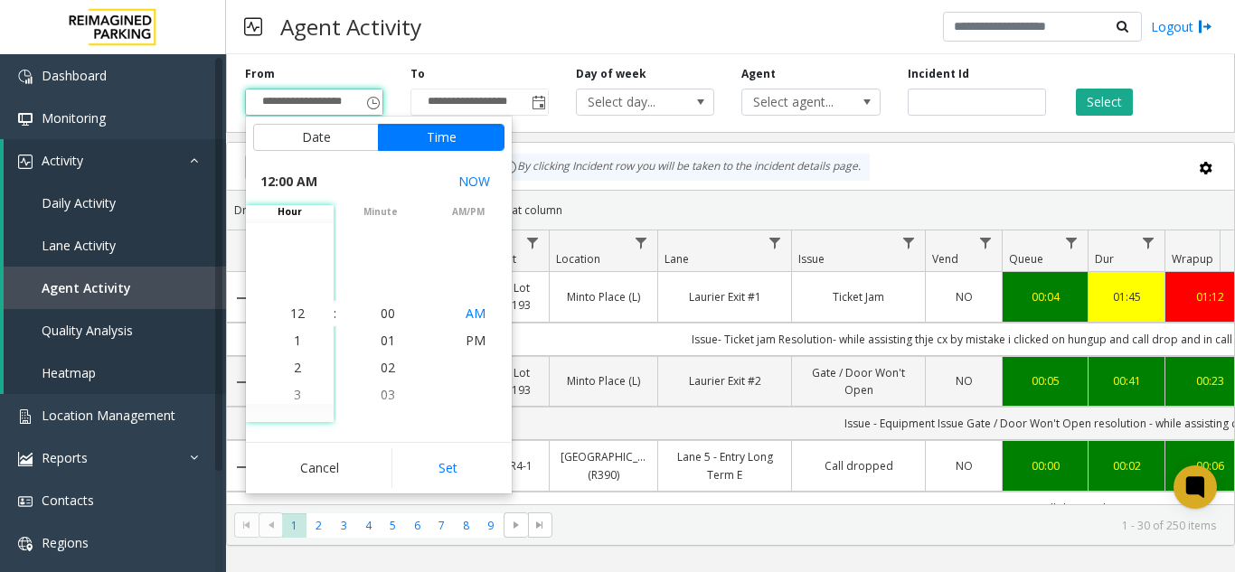
scroll to position [323059, 0]
drag, startPoint x: 432, startPoint y: 472, endPoint x: 487, endPoint y: 250, distance: 228.3
click at [432, 466] on button "Set" at bounding box center [449, 469] width 114 height 40
type input "**********"
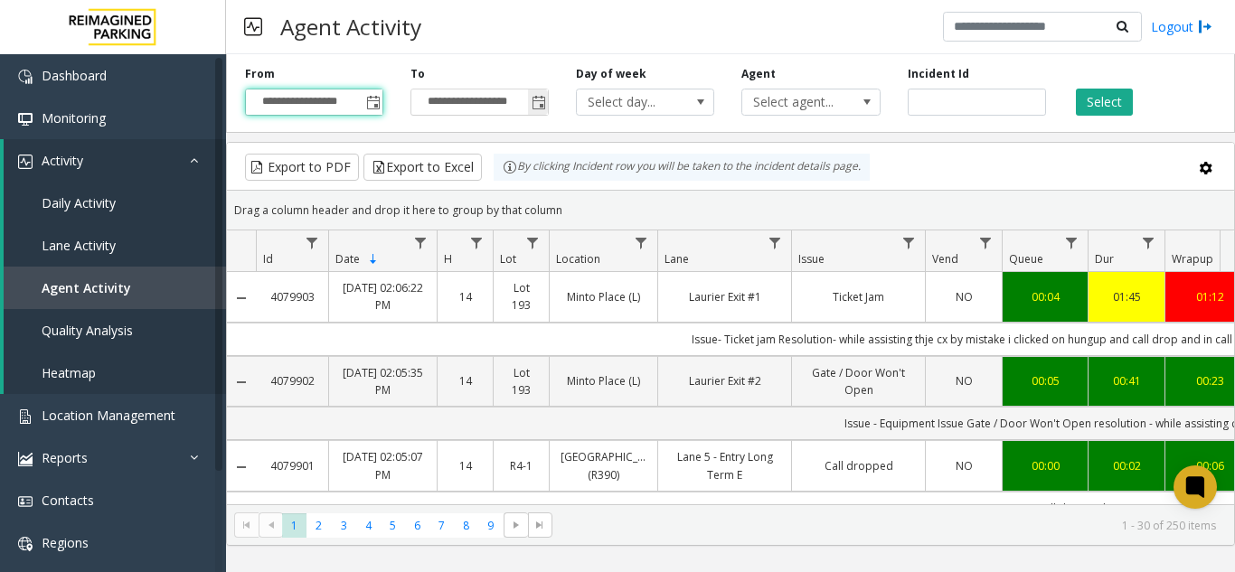
click at [535, 105] on span "Toggle popup" at bounding box center [539, 103] width 14 height 14
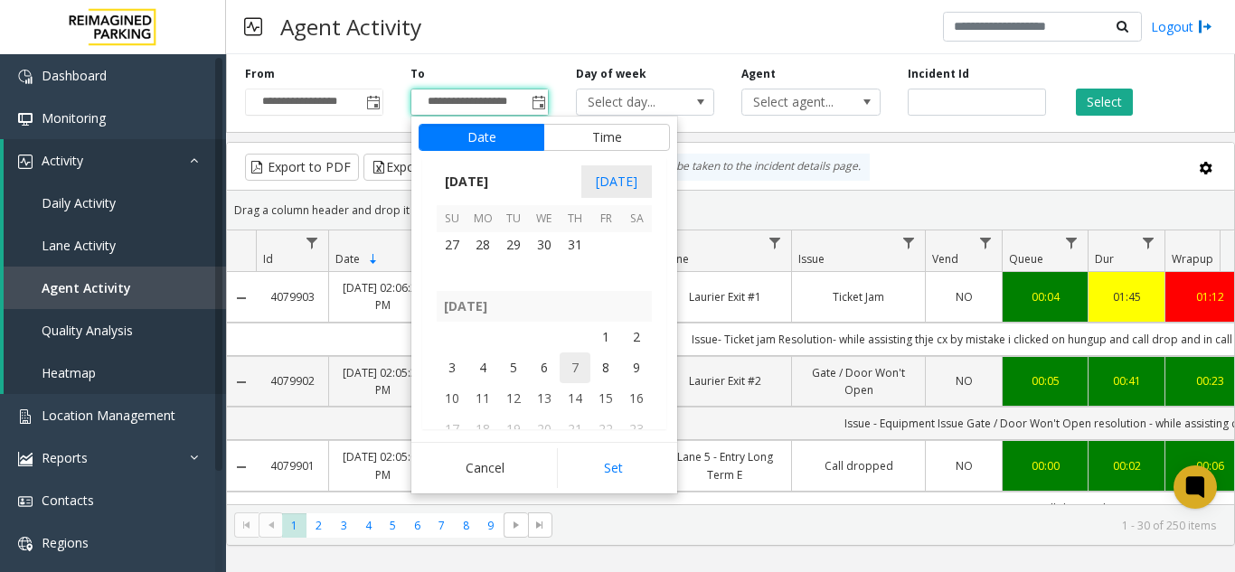
scroll to position [324204, 0]
click at [575, 308] on span "31" at bounding box center [575, 302] width 31 height 31
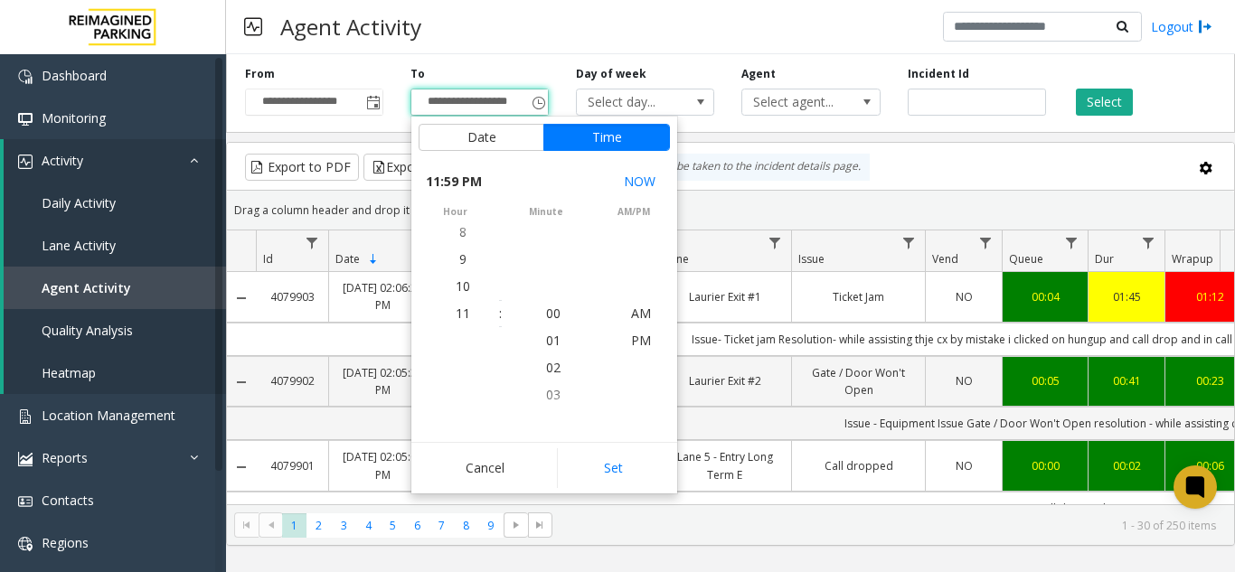
scroll to position [27, 0]
drag, startPoint x: 625, startPoint y: 383, endPoint x: 617, endPoint y: 423, distance: 40.6
click at [618, 421] on kendo-timelist "AM PM" at bounding box center [634, 313] width 88 height 217
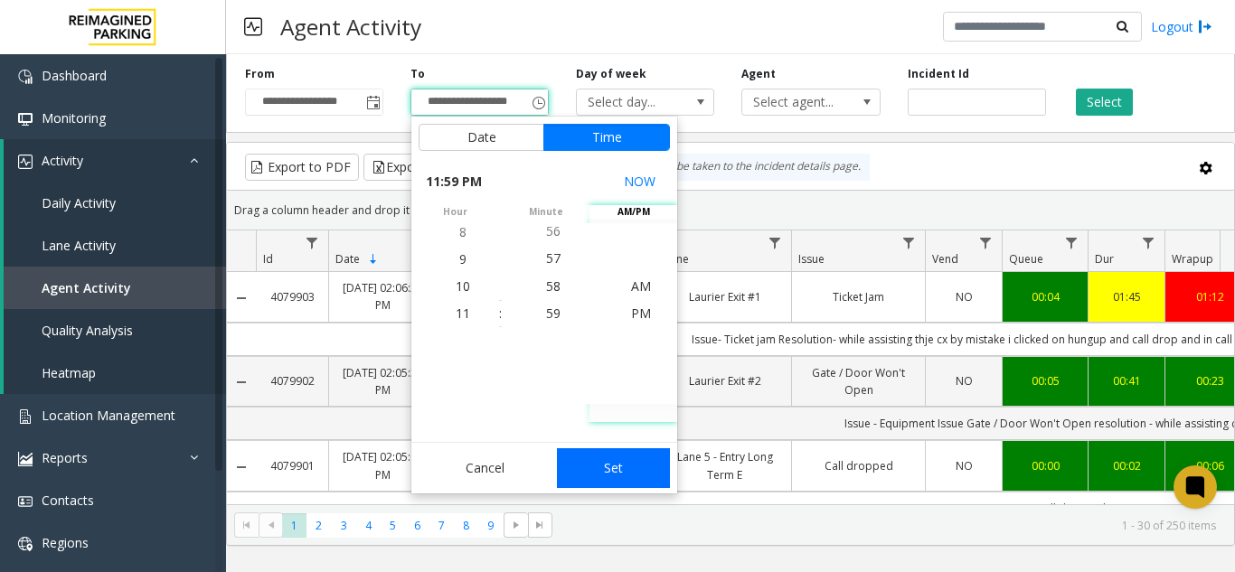
click at [603, 472] on button "Set" at bounding box center [614, 469] width 114 height 40
type input "**********"
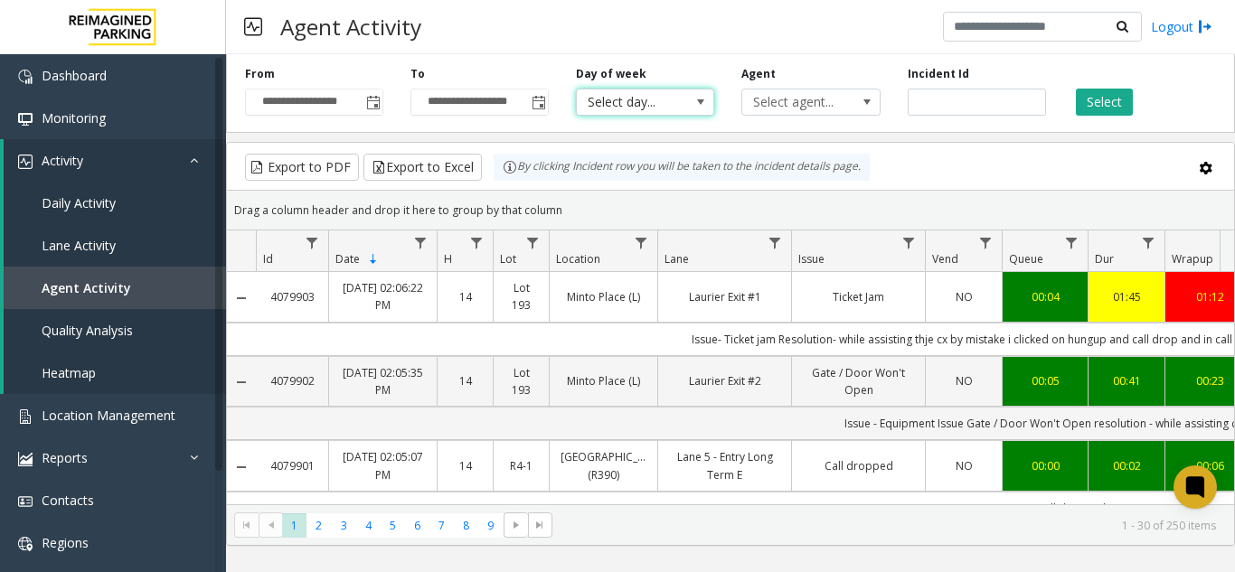
click at [701, 106] on span at bounding box center [701, 102] width 14 height 14
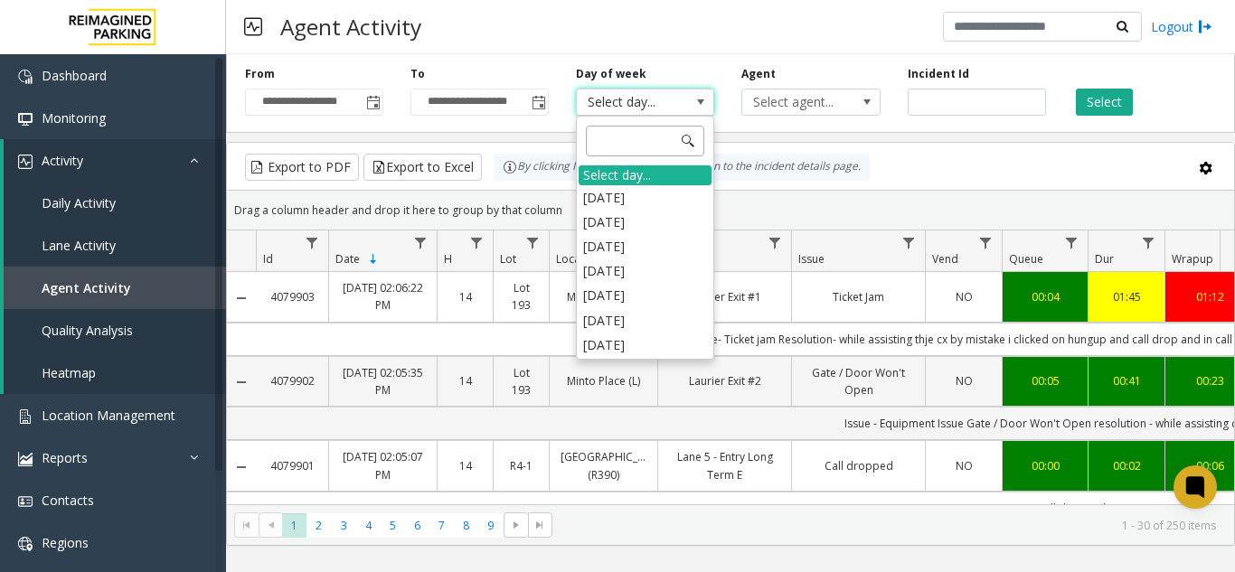
click at [625, 143] on input at bounding box center [645, 141] width 118 height 31
type input "***"
click at [684, 57] on div "**********" at bounding box center [730, 90] width 1009 height 86
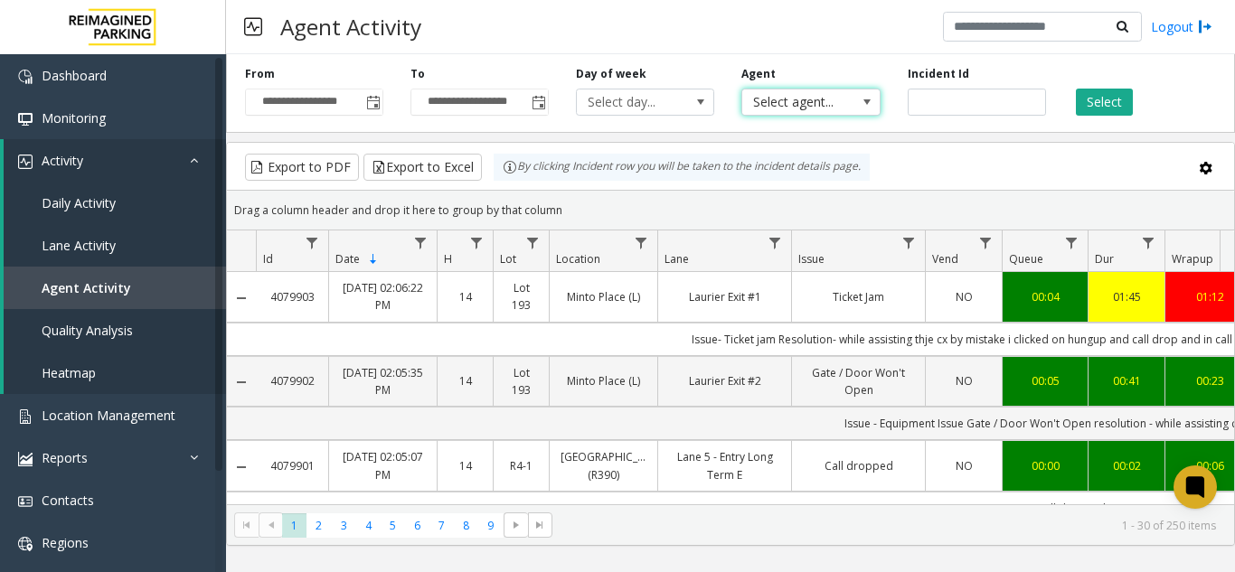
click at [808, 101] on span "Select agent..." at bounding box center [796, 102] width 109 height 25
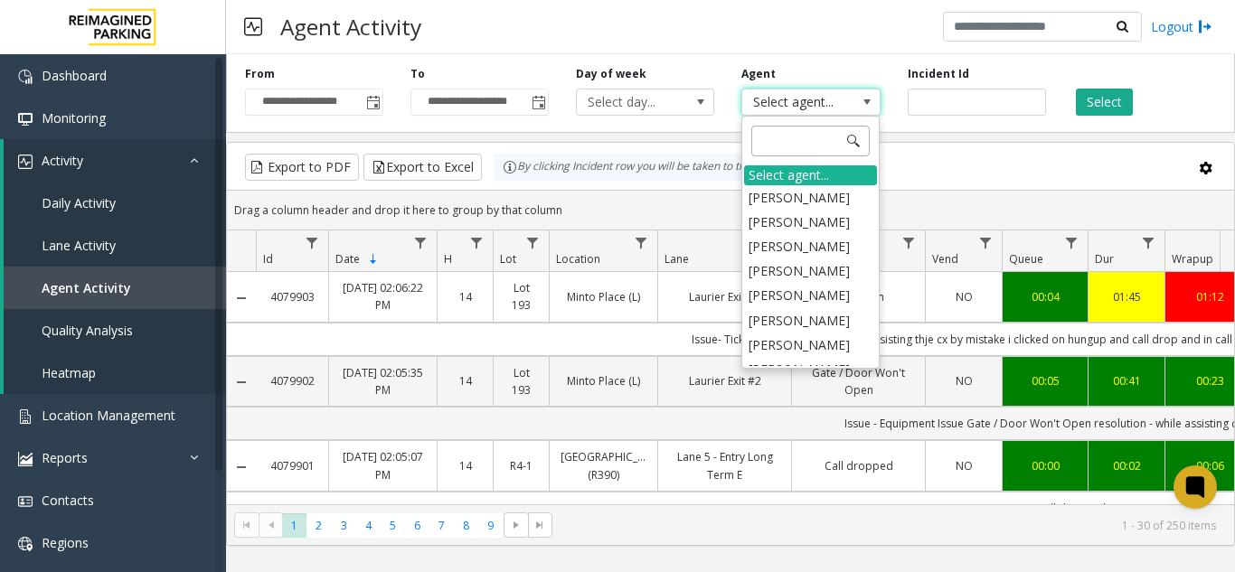
click at [778, 135] on input at bounding box center [810, 141] width 118 height 31
type input "***"
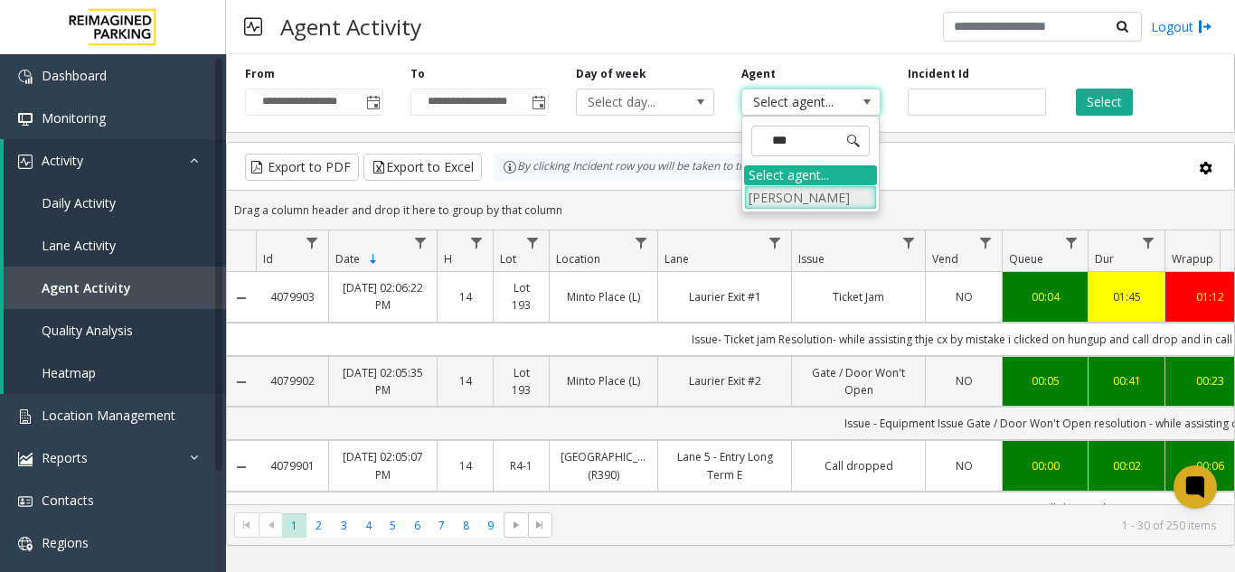
click at [774, 196] on li "[PERSON_NAME]" at bounding box center [810, 197] width 133 height 24
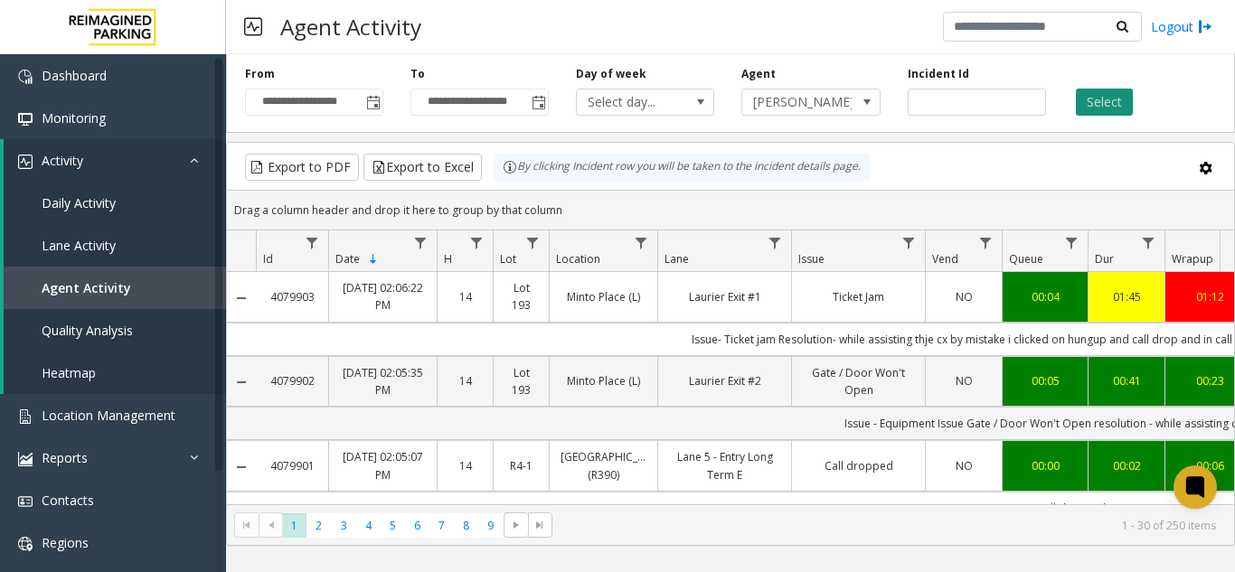
click at [1100, 101] on button "Select" at bounding box center [1104, 102] width 57 height 27
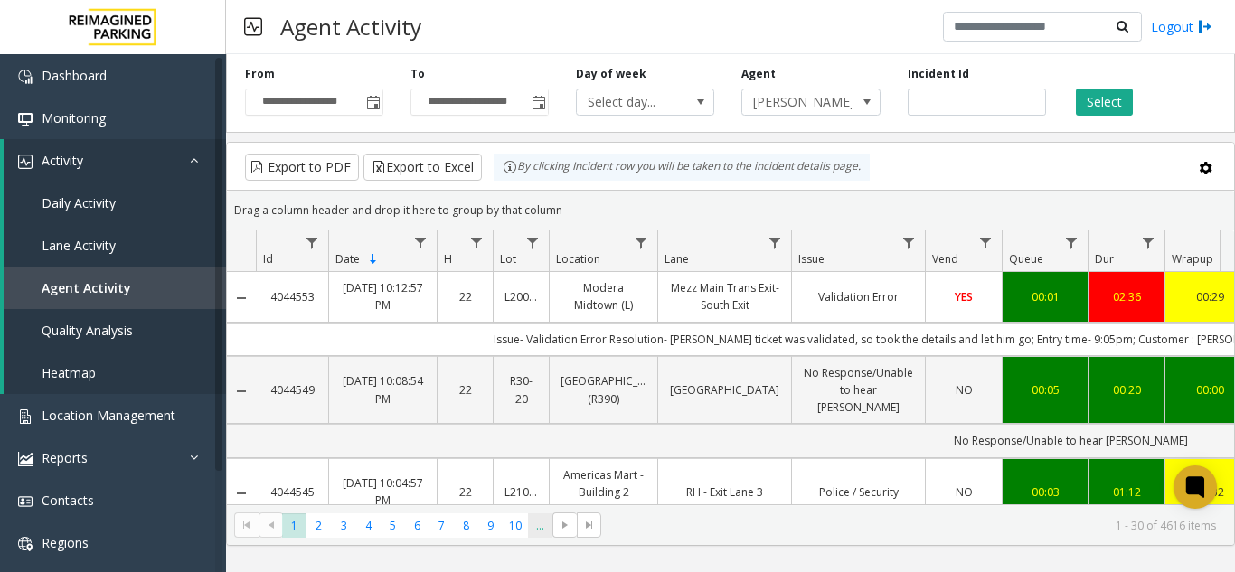
click at [539, 526] on span "..." at bounding box center [540, 526] width 24 height 24
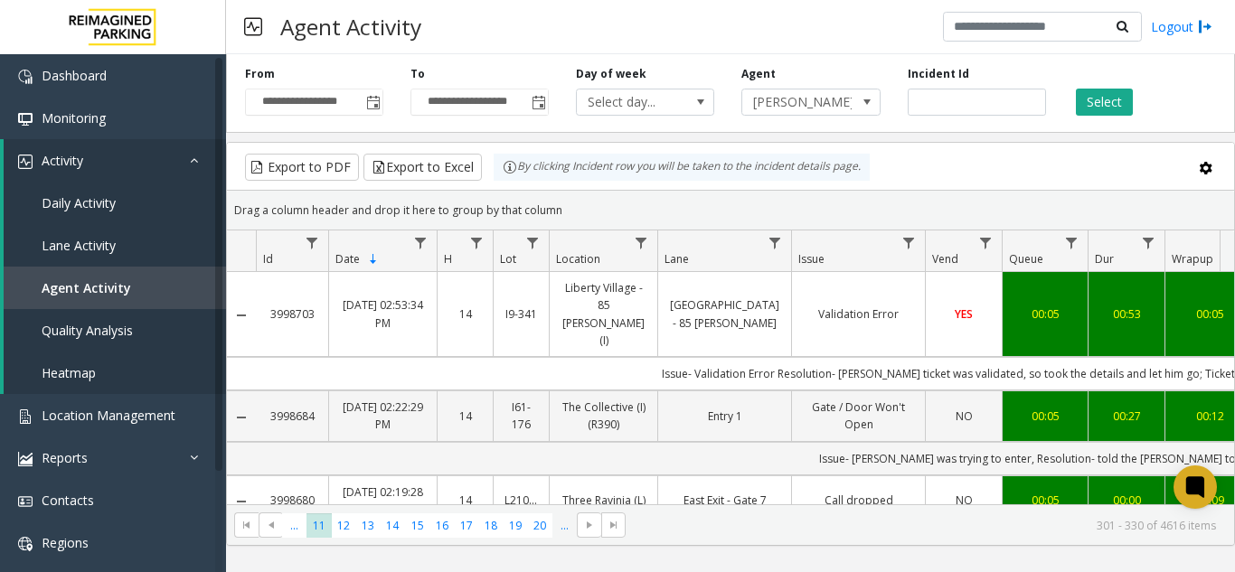
click at [561, 526] on span "..." at bounding box center [565, 526] width 24 height 24
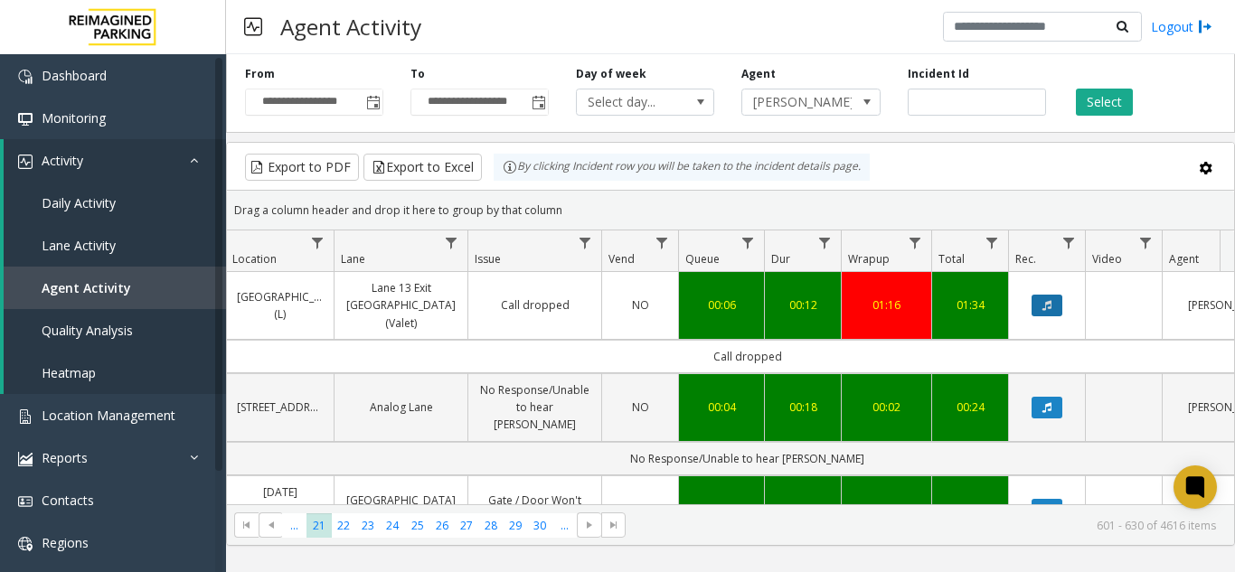
click at [1046, 295] on button "Data table" at bounding box center [1047, 306] width 31 height 22
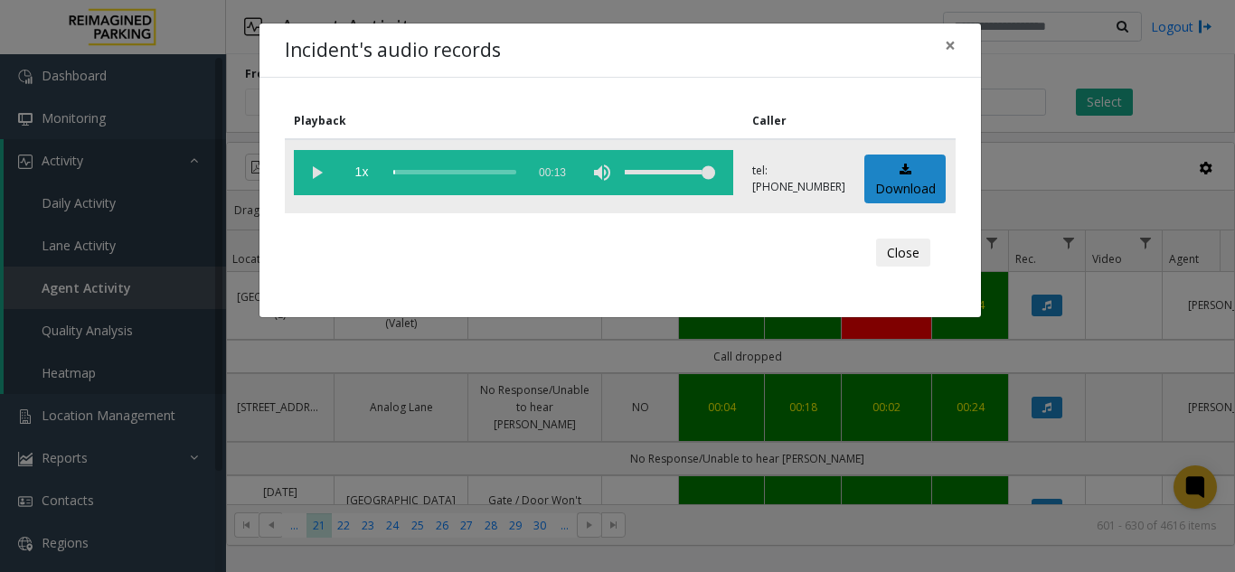
click at [319, 166] on vg-play-pause at bounding box center [316, 172] width 45 height 45
click at [952, 51] on span "×" at bounding box center [950, 45] width 11 height 25
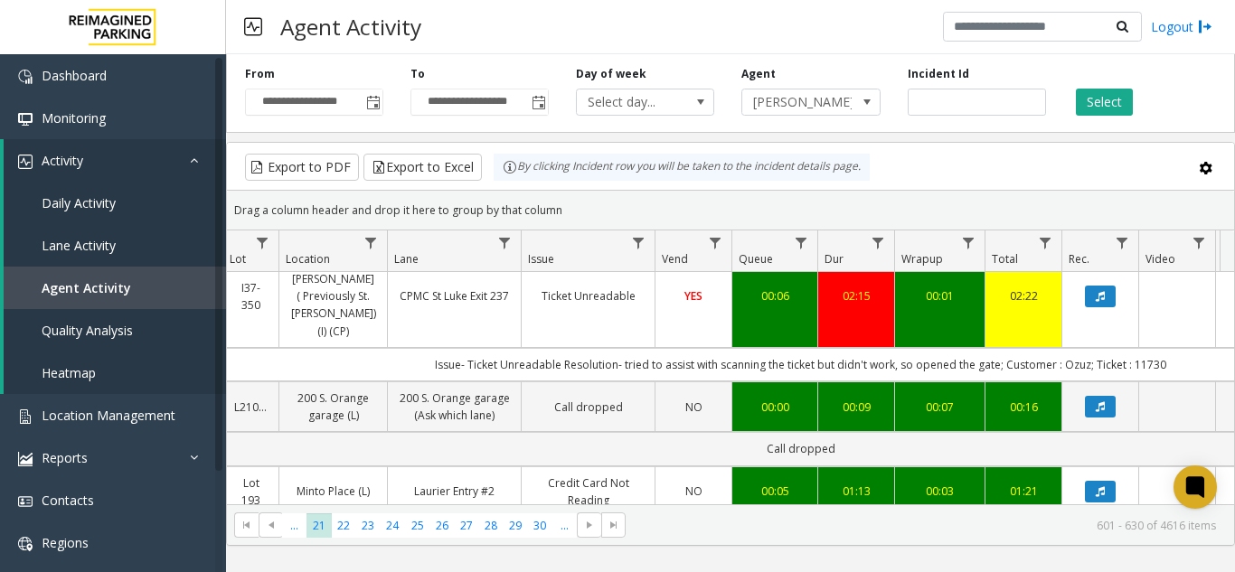
scroll to position [1085, 270]
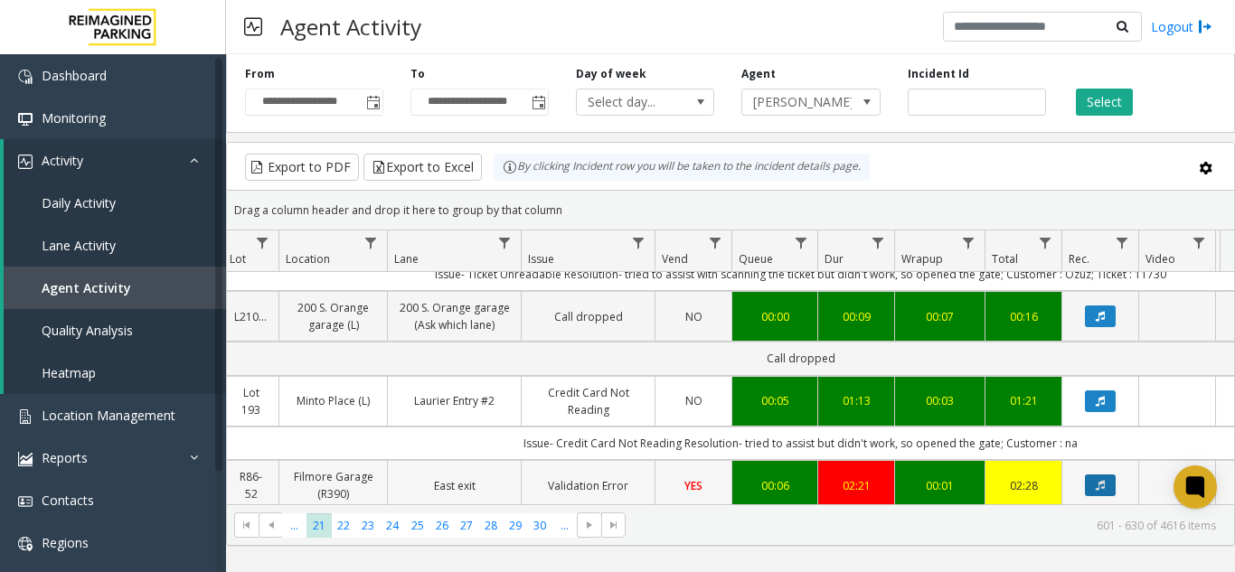
click at [1104, 475] on button "Data table" at bounding box center [1100, 486] width 31 height 22
drag, startPoint x: 1104, startPoint y: 391, endPoint x: 769, endPoint y: 214, distance: 379.0
click at [769, 214] on div "Drag a column header and drop it here to group by that column" at bounding box center [730, 210] width 1007 height 32
click at [1105, 480] on icon "Data table" at bounding box center [1100, 485] width 9 height 11
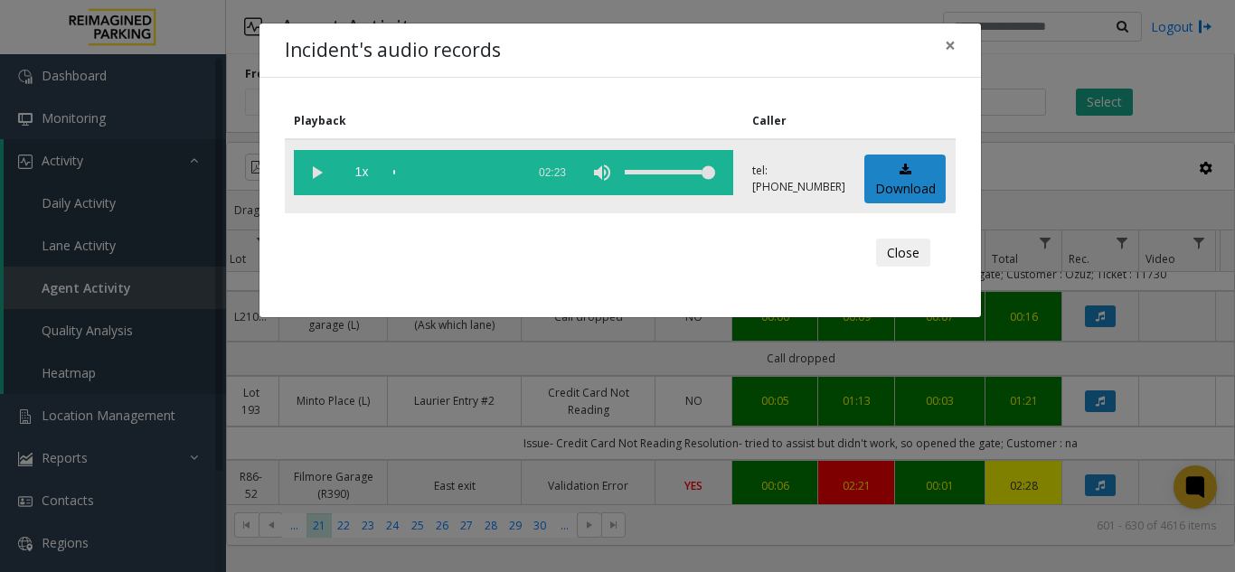
click at [317, 173] on vg-play-pause at bounding box center [316, 172] width 45 height 45
click at [317, 167] on vg-play-pause at bounding box center [316, 172] width 45 height 45
click at [952, 43] on span "×" at bounding box center [950, 45] width 11 height 25
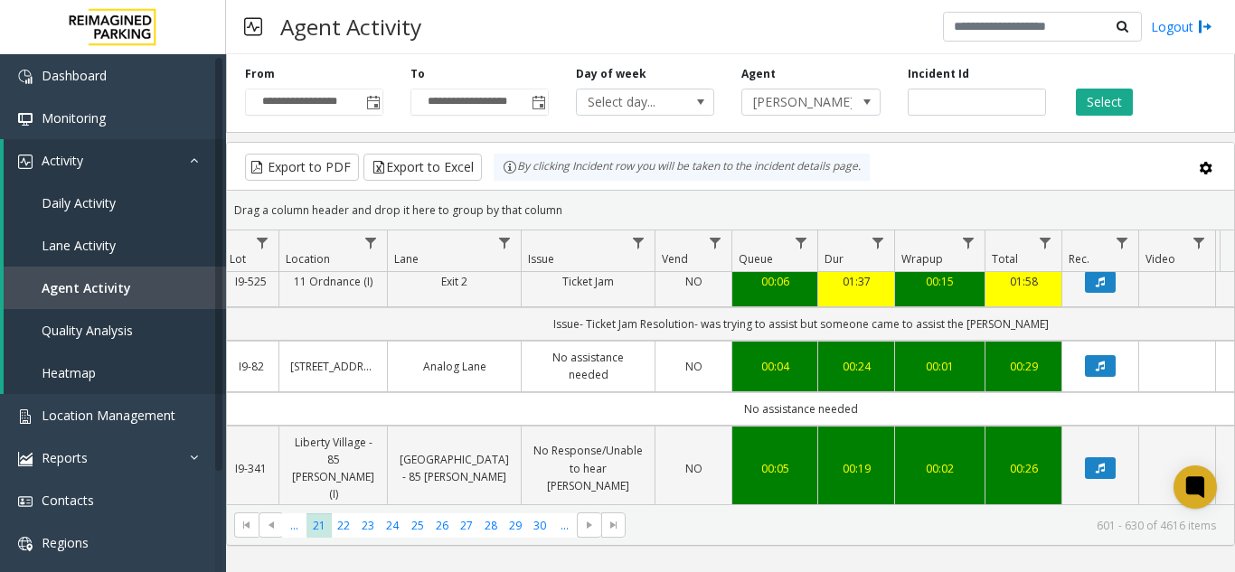
scroll to position [1899, 270]
